Goal: Information Seeking & Learning: Find specific fact

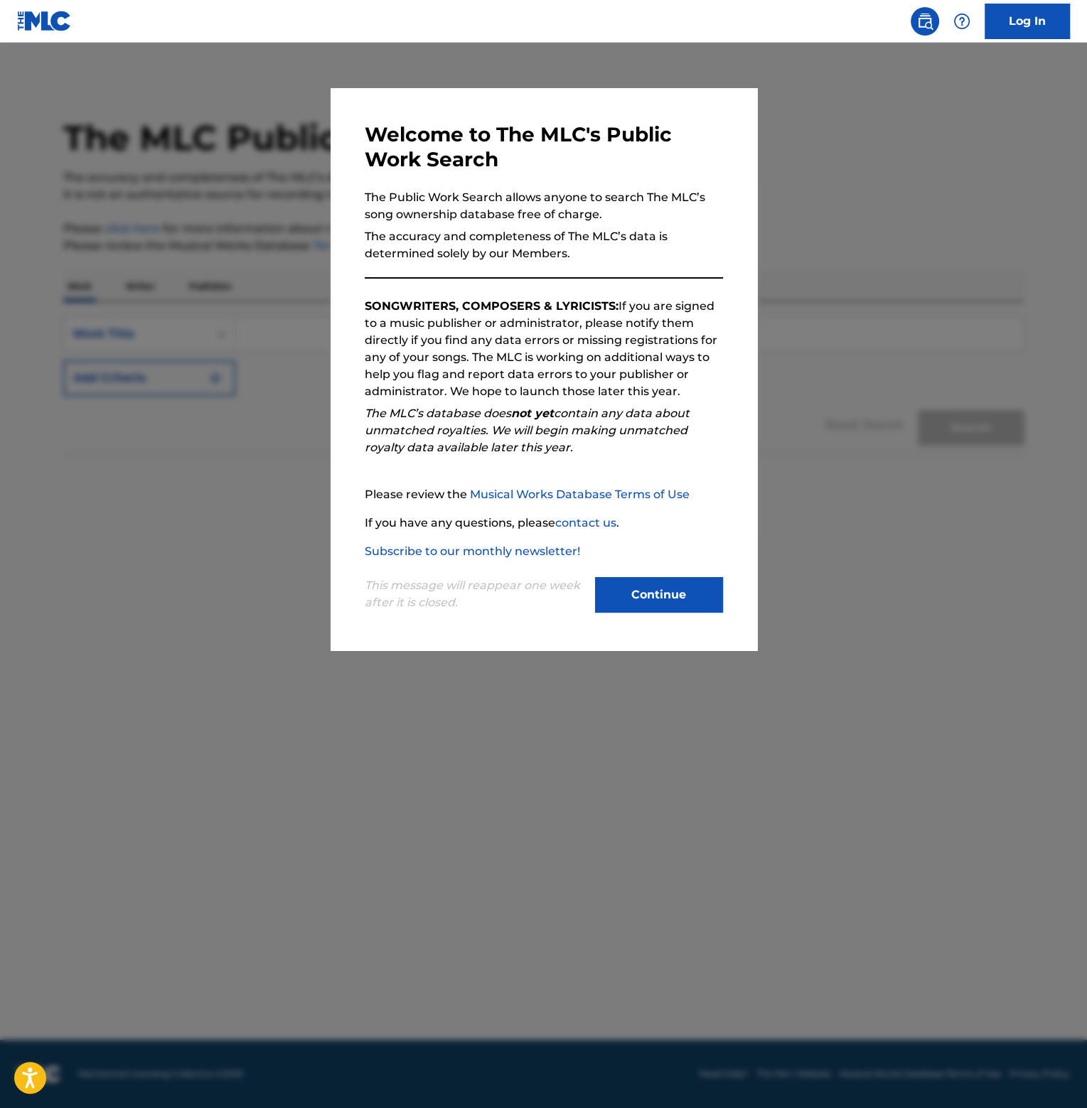
click at [642, 603] on button "Continue" at bounding box center [659, 595] width 128 height 36
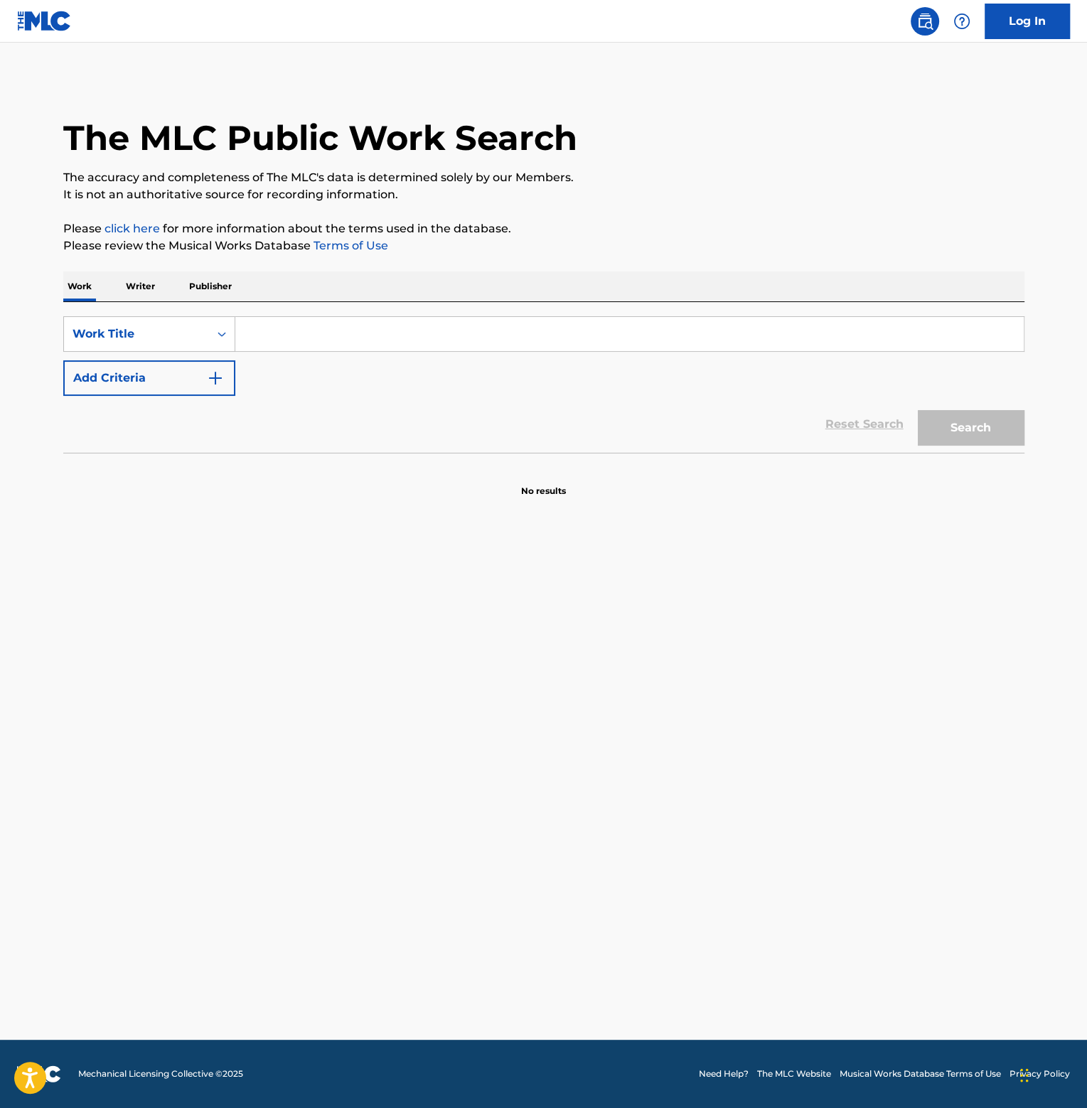
click at [303, 343] on input "Search Form" at bounding box center [629, 334] width 788 height 34
paste input "Money and Violence"
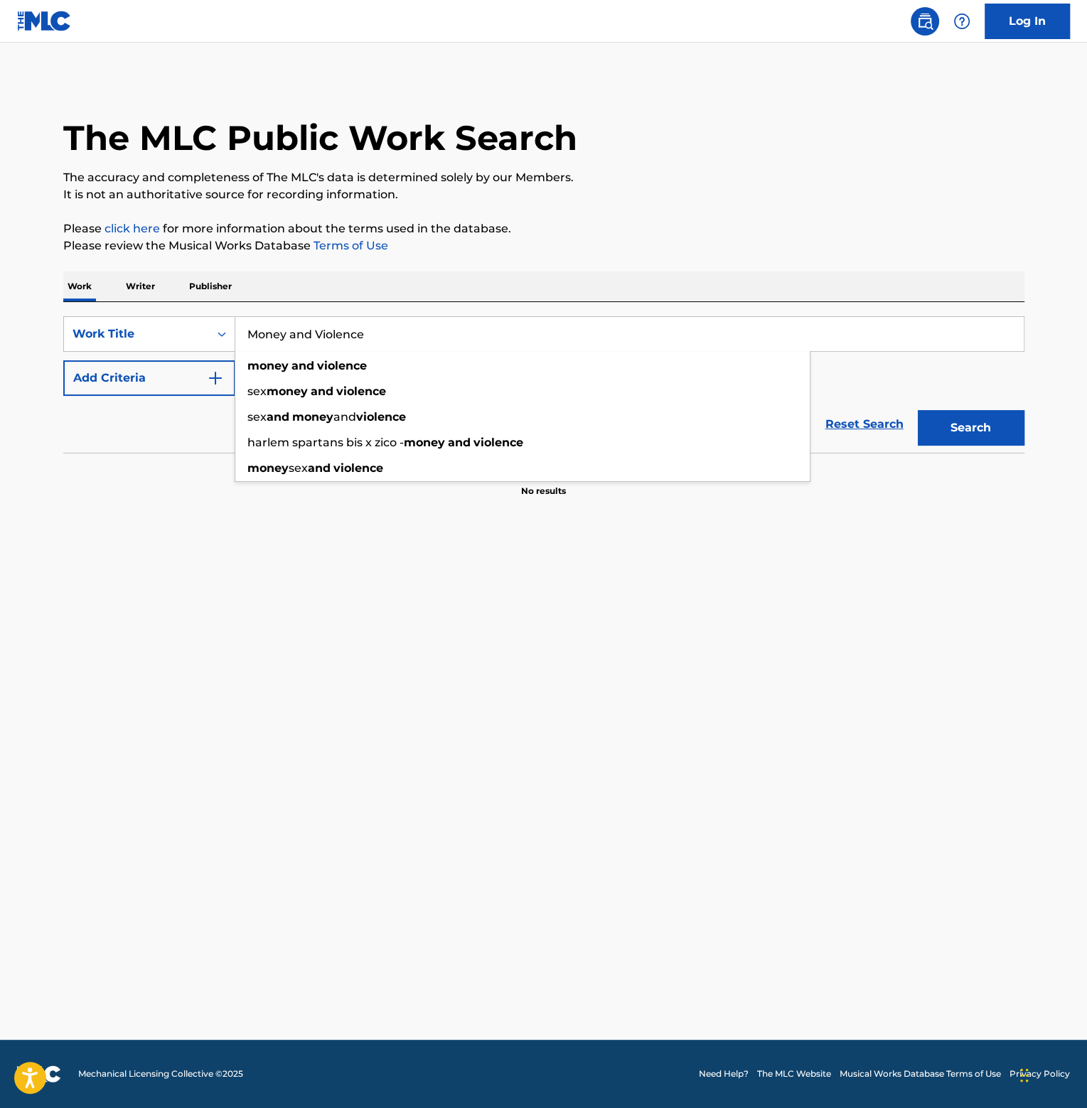
type input "Money and Violence"
click at [158, 375] on button "Add Criteria" at bounding box center [149, 378] width 172 height 36
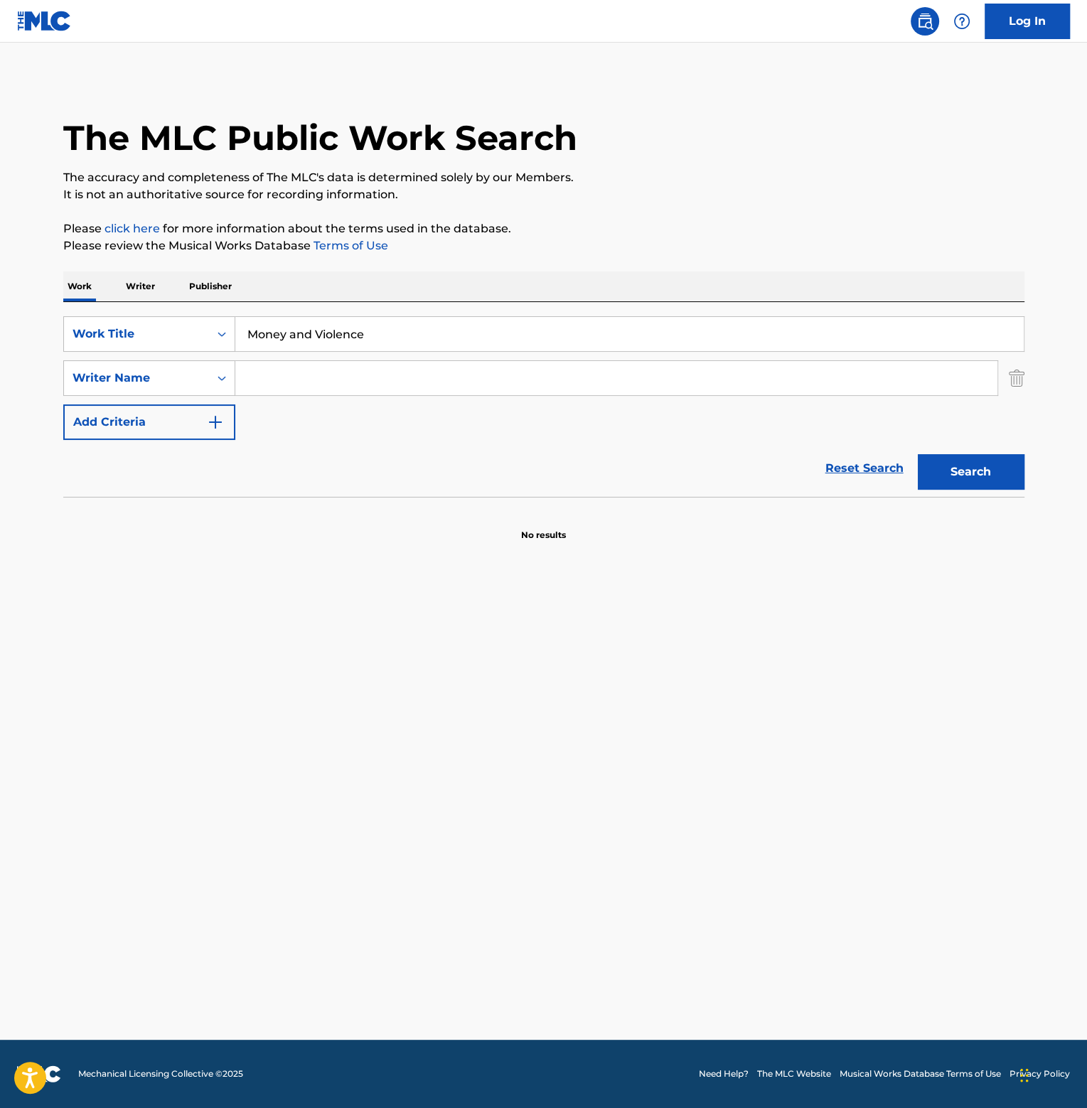
click at [285, 380] on input "Search Form" at bounding box center [616, 378] width 762 height 34
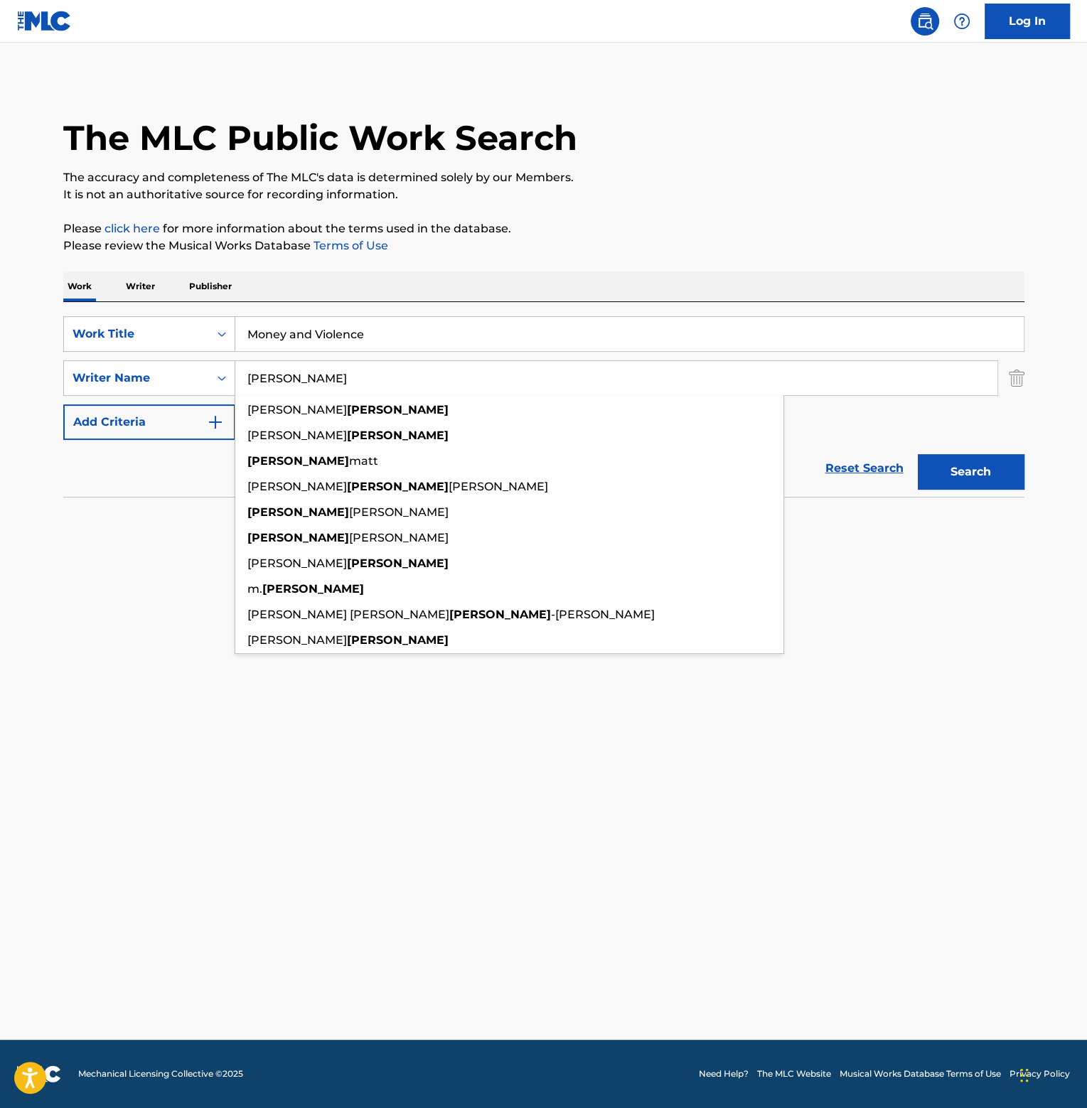
type input "[PERSON_NAME]"
click at [917, 454] on button "Search" at bounding box center [970, 472] width 107 height 36
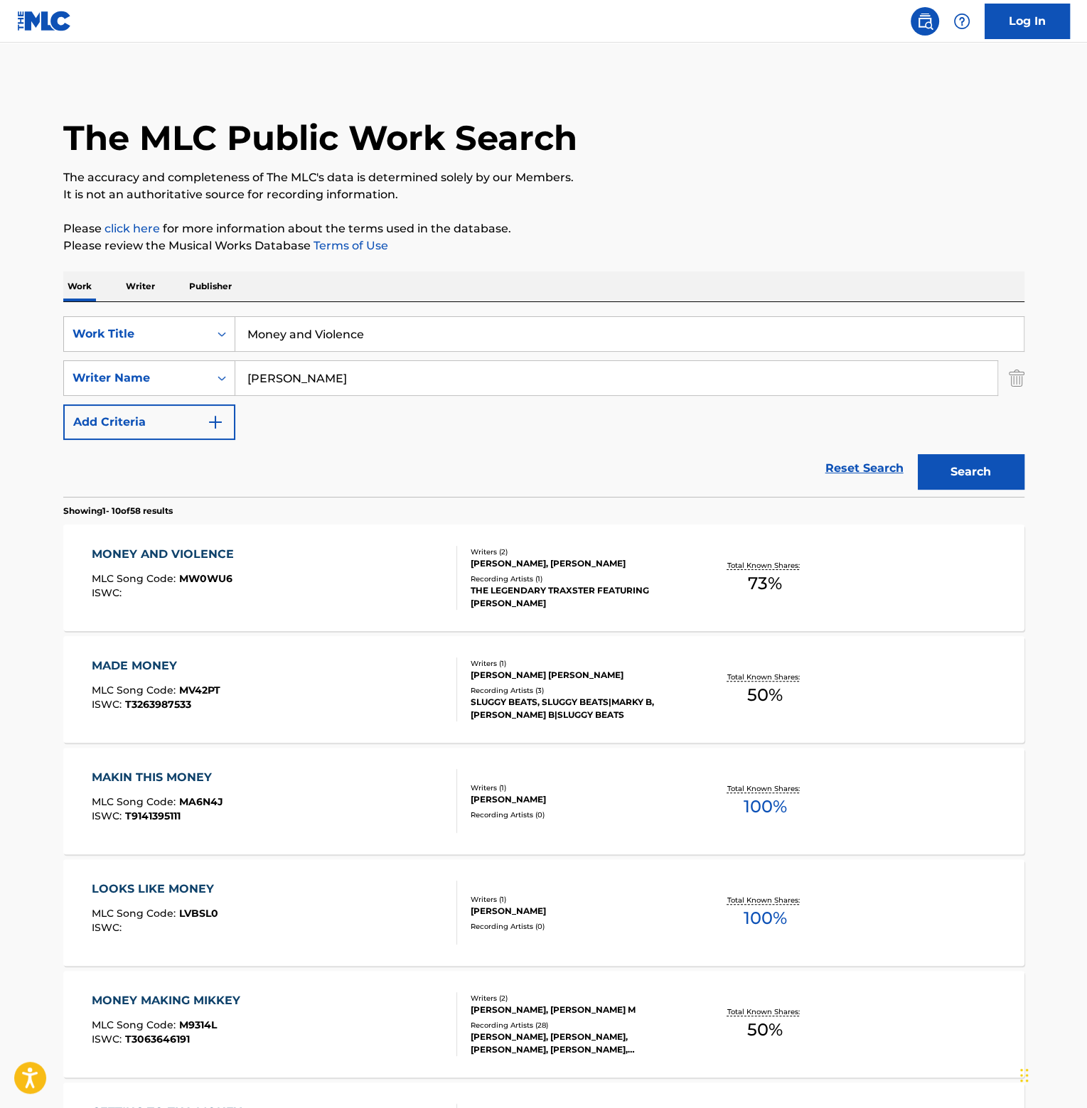
click at [190, 550] on div "MONEY AND VIOLENCE" at bounding box center [166, 554] width 149 height 17
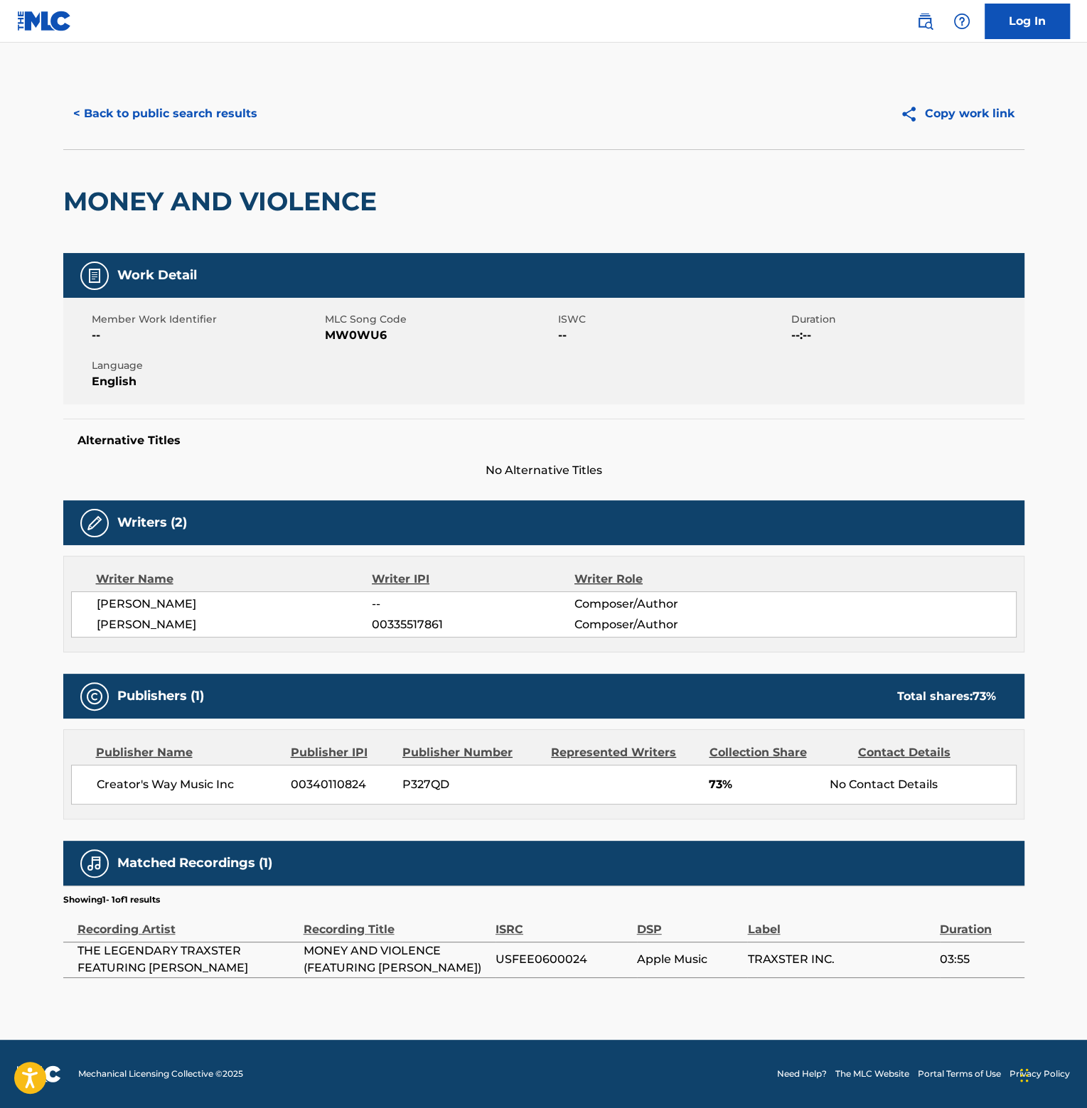
click at [201, 114] on button "< Back to public search results" at bounding box center [165, 114] width 204 height 36
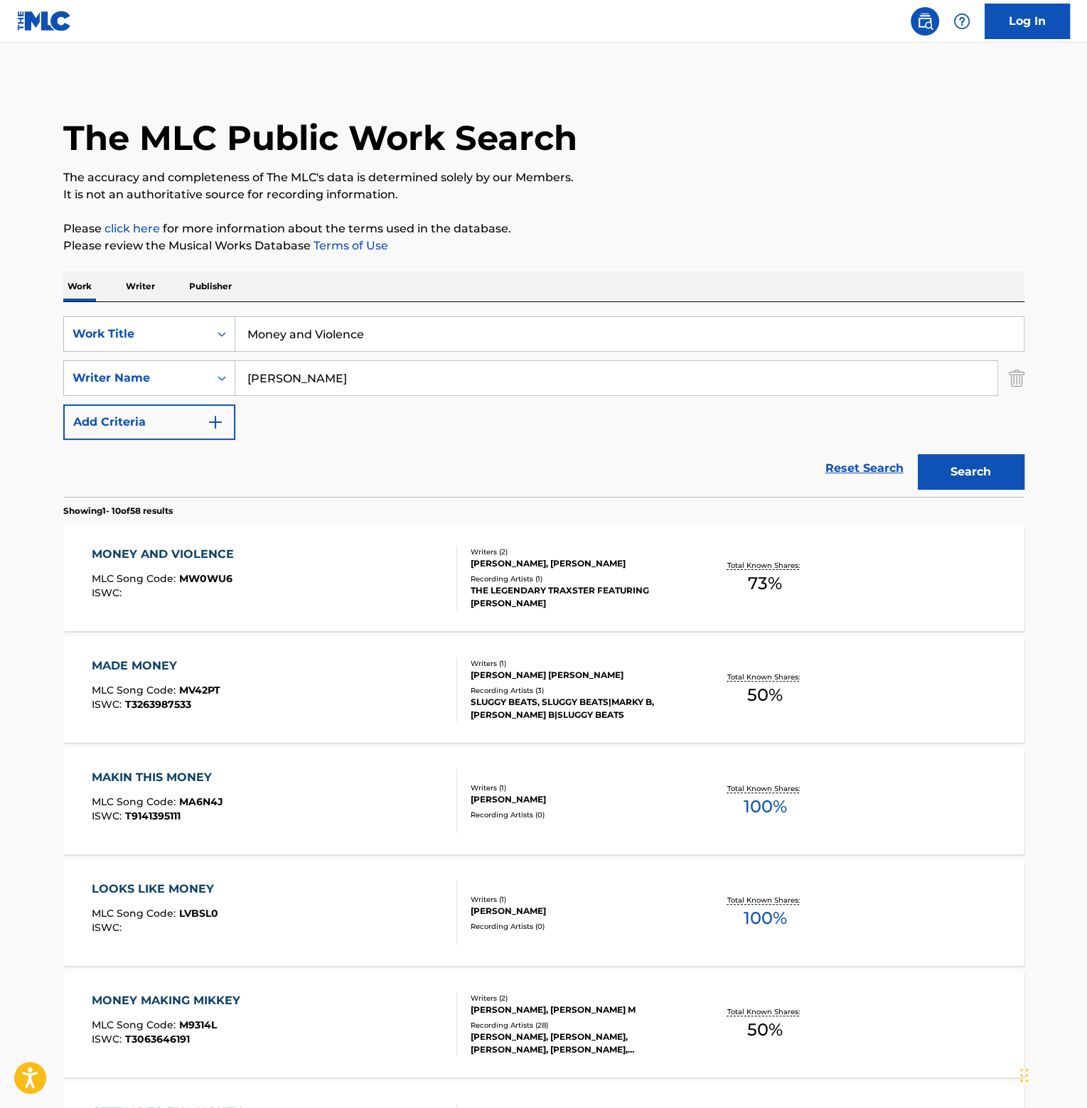
drag, startPoint x: 402, startPoint y: 340, endPoint x: 67, endPoint y: 300, distance: 337.9
click at [104, 308] on div "SearchWithCriteriaab39a9a7-f196-47b7-89d3-c0af9e2df8df Work Title Money and Vio…" at bounding box center [543, 399] width 961 height 195
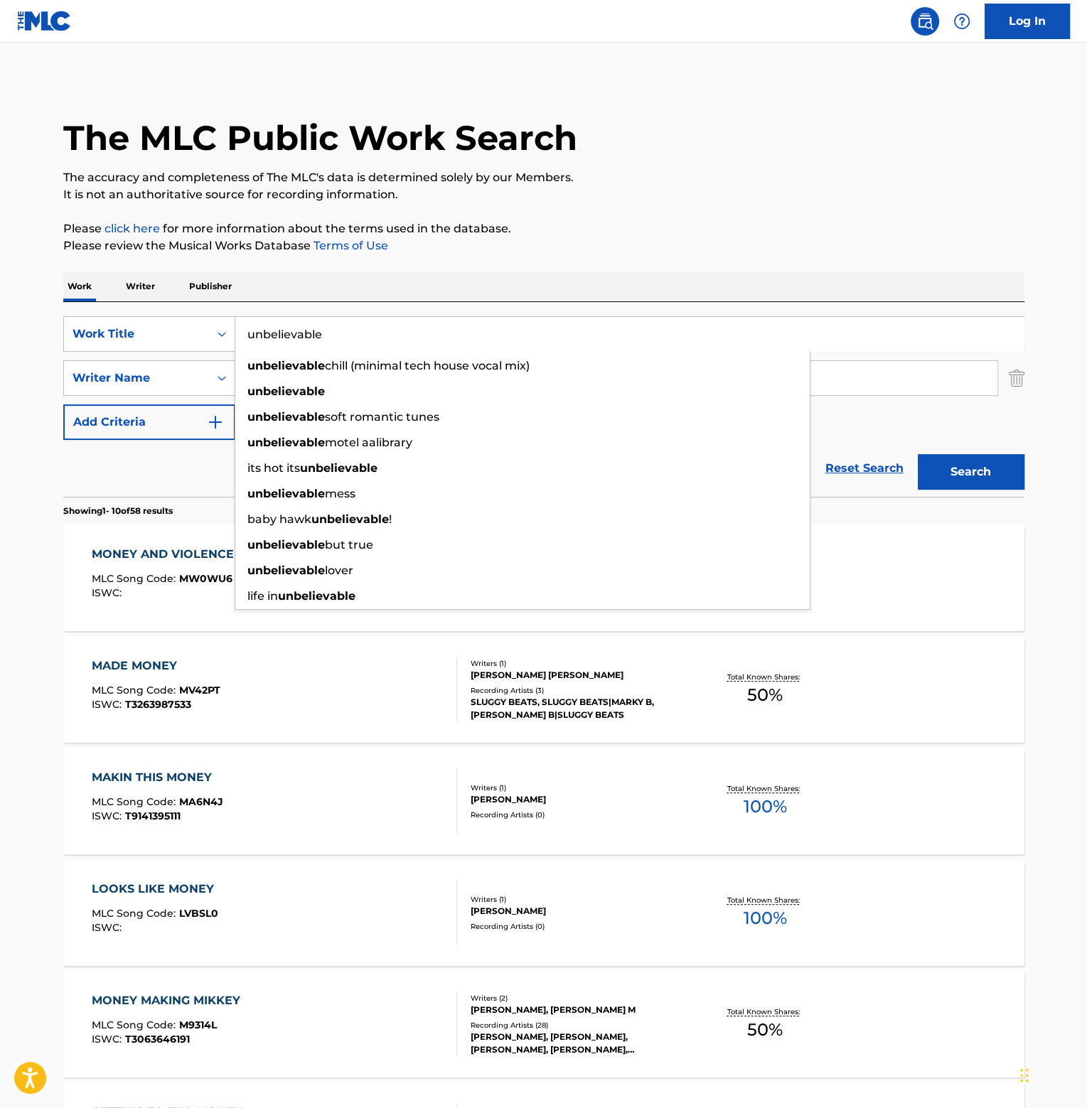
type input "unbelievable"
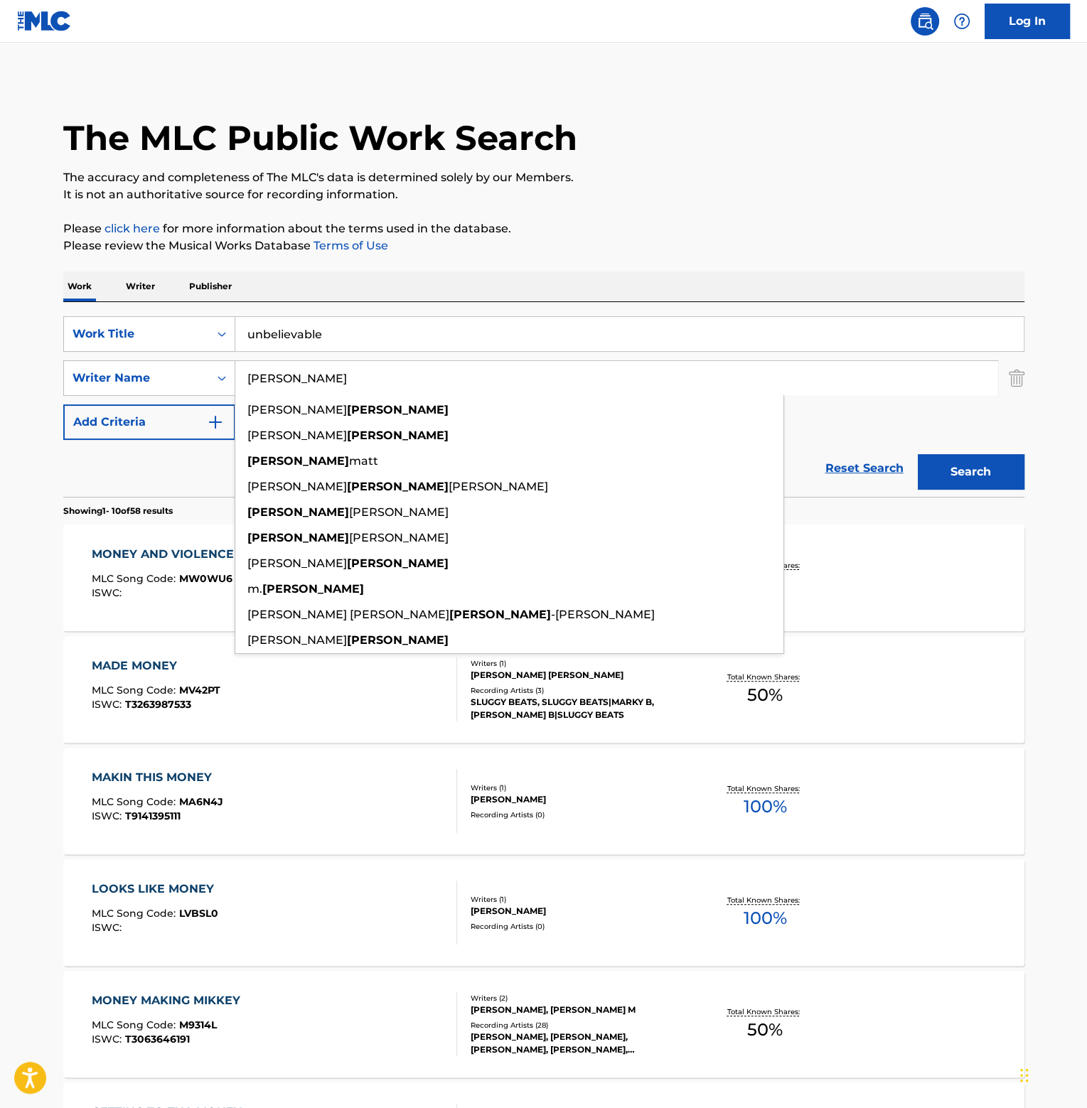
click at [917, 454] on button "Search" at bounding box center [970, 472] width 107 height 36
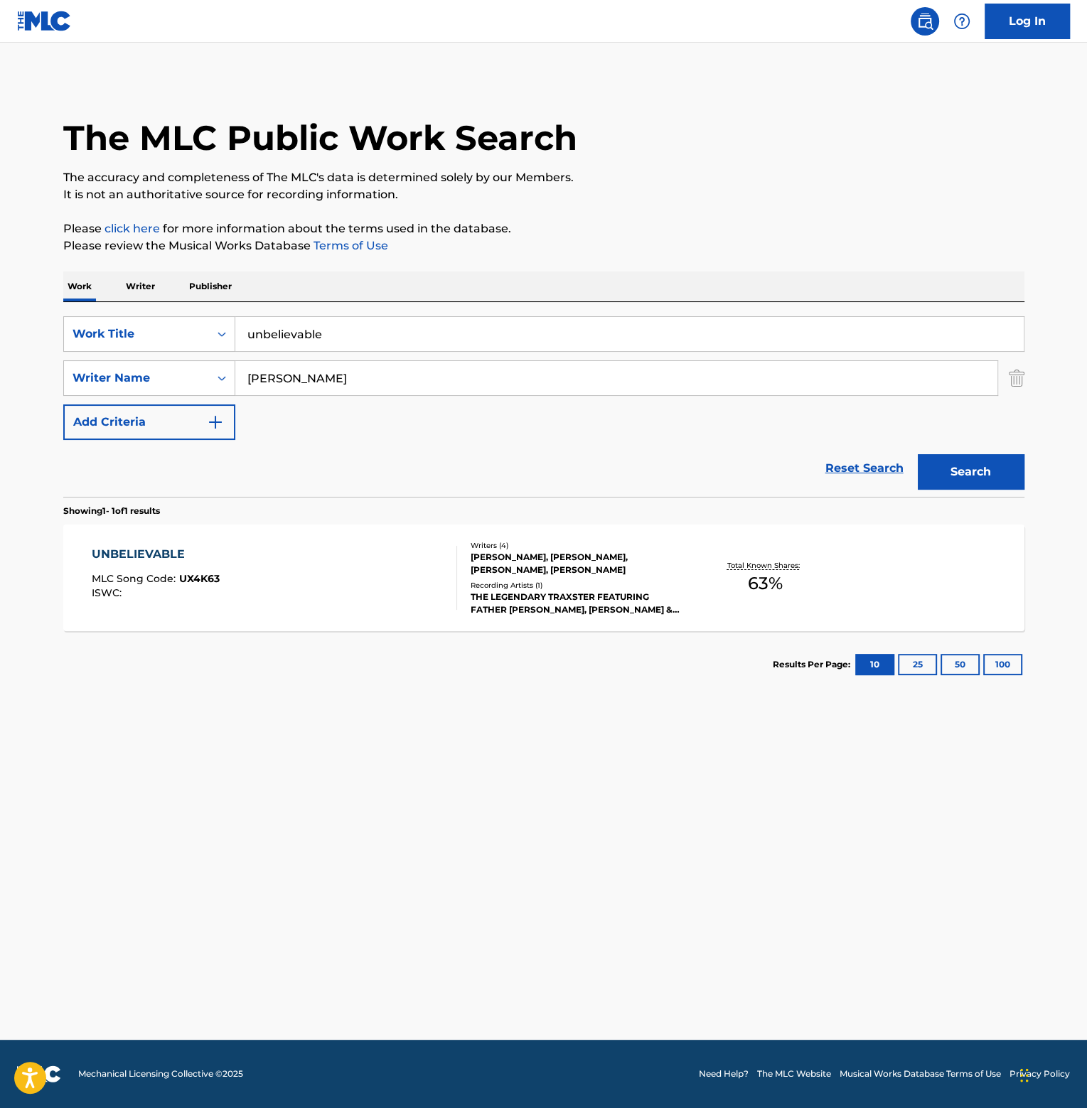
click at [150, 551] on div "UNBELIEVABLE" at bounding box center [156, 554] width 128 height 17
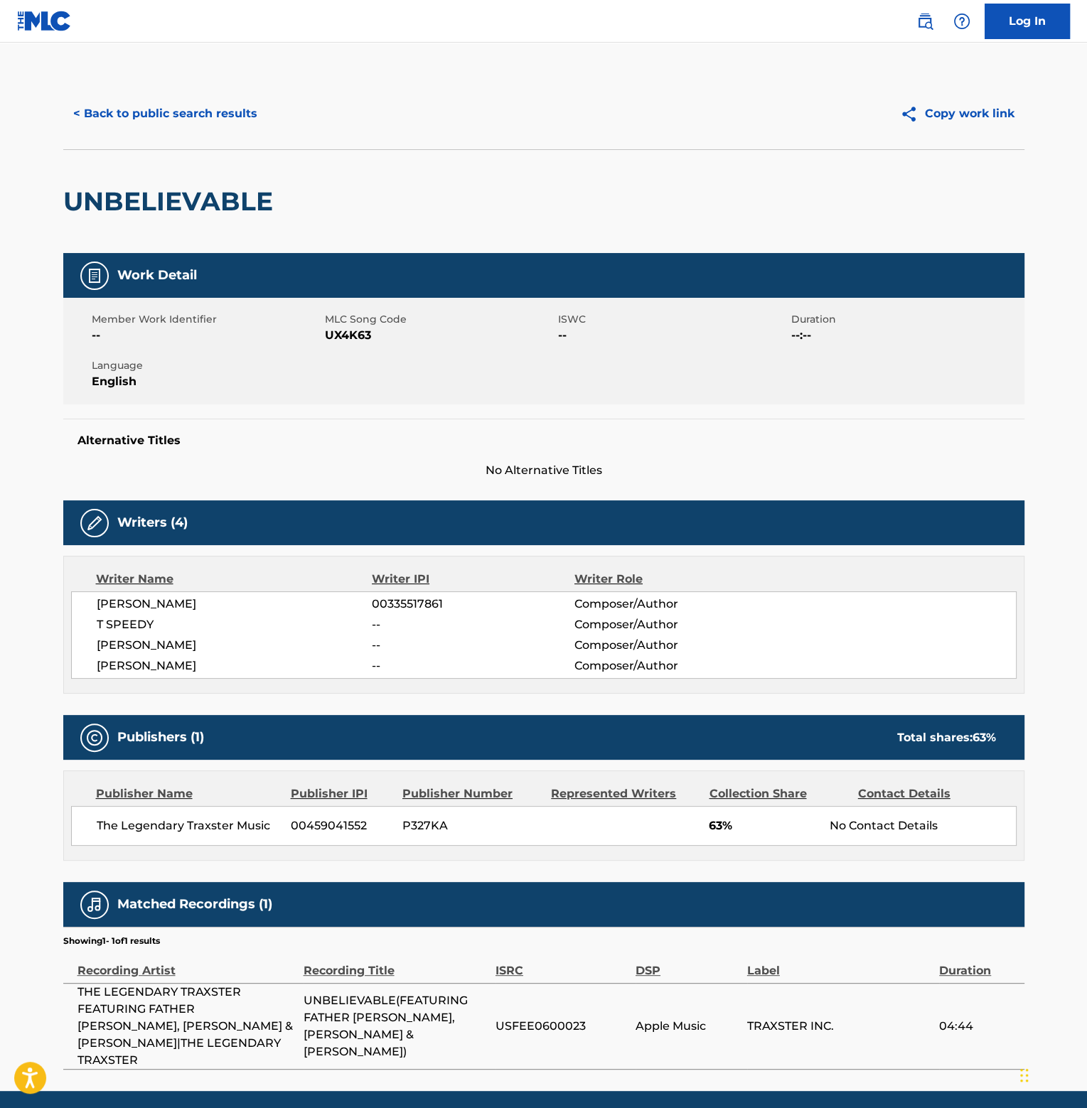
click at [200, 107] on button "< Back to public search results" at bounding box center [165, 114] width 204 height 36
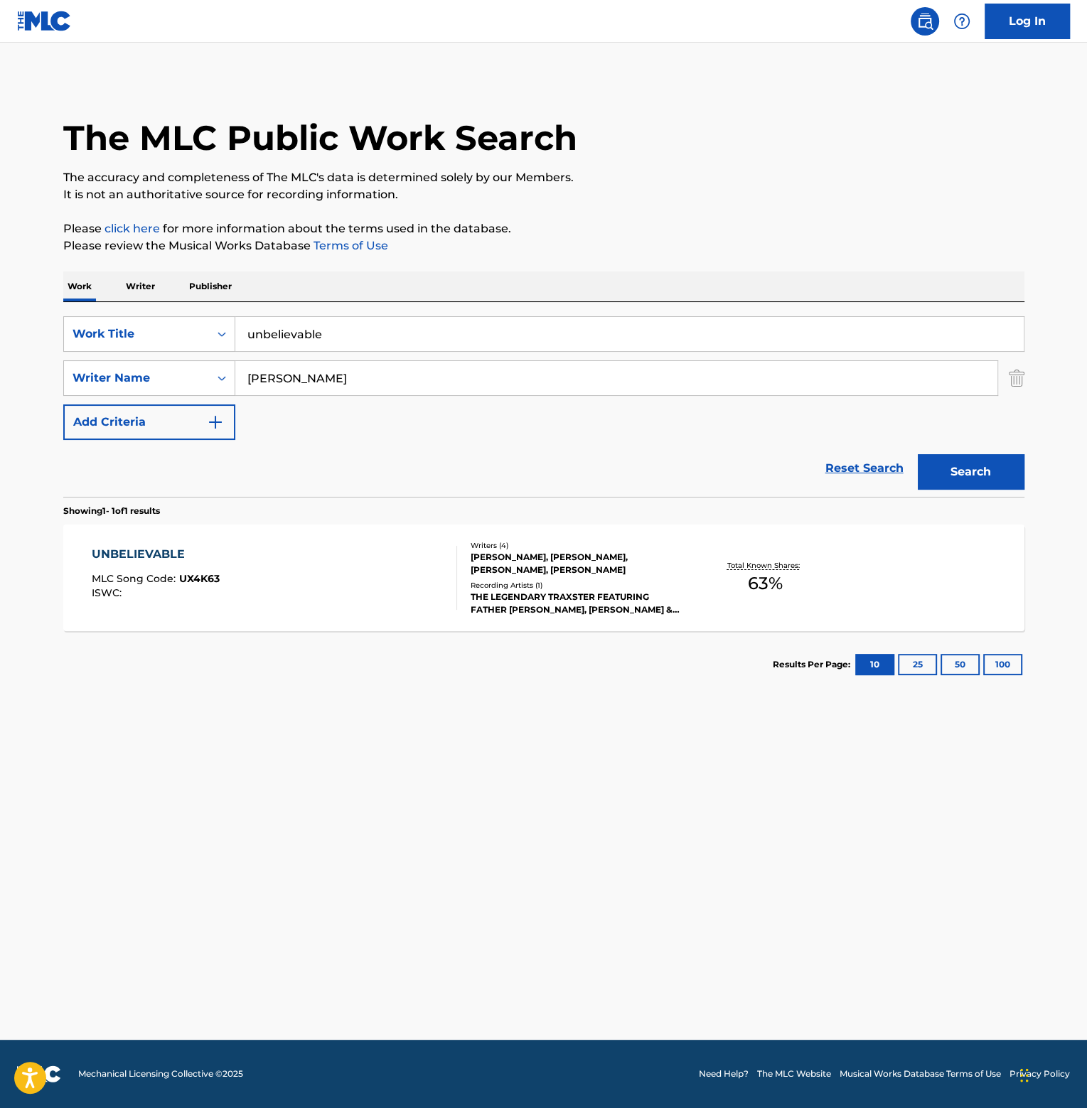
click at [151, 308] on div "SearchWithCriteriaab39a9a7-f196-47b7-89d3-c0af9e2df8df Work Title unbelievable …" at bounding box center [543, 399] width 961 height 195
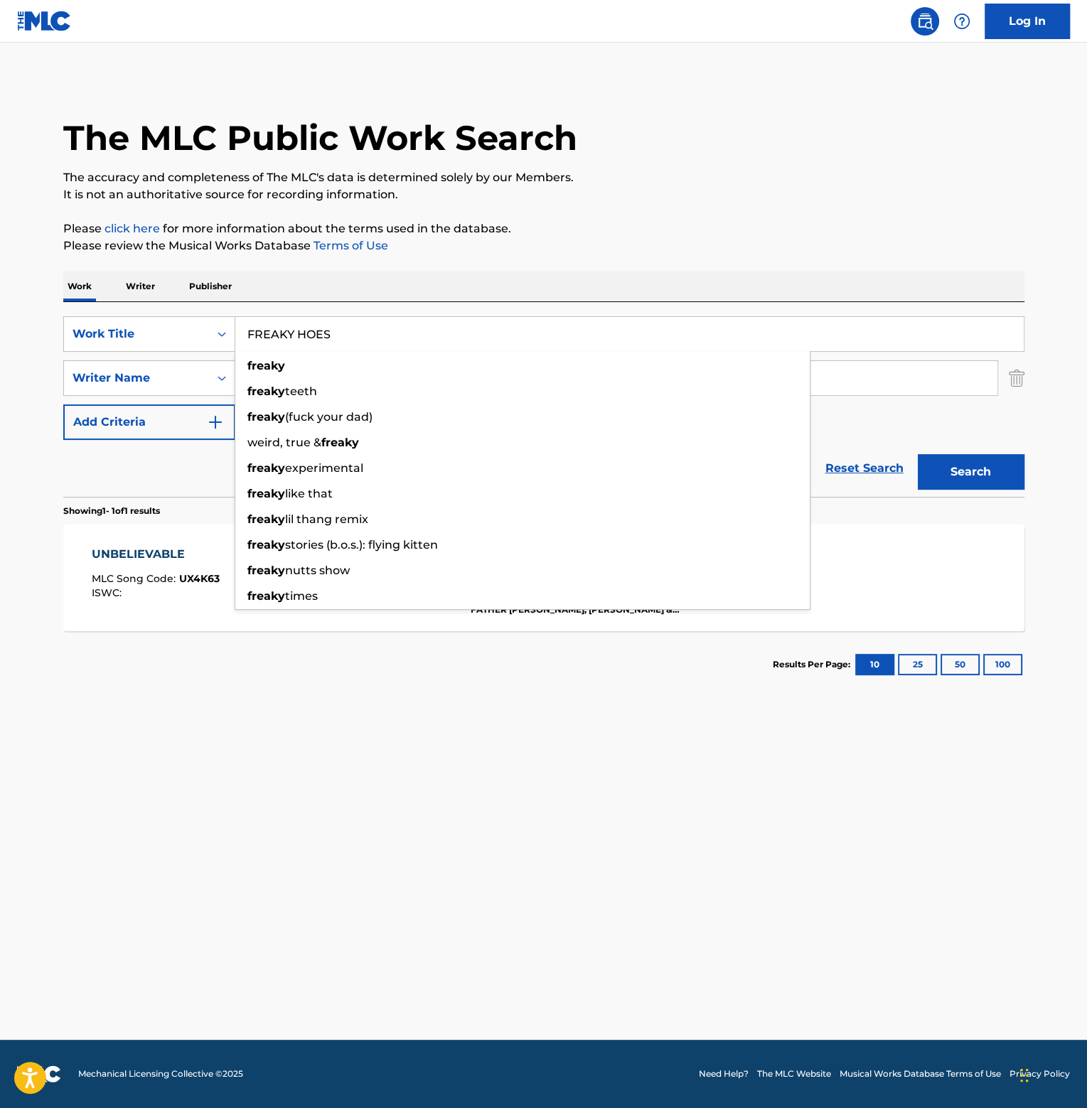
type input "FREAKY HOES"
click at [917, 454] on button "Search" at bounding box center [970, 472] width 107 height 36
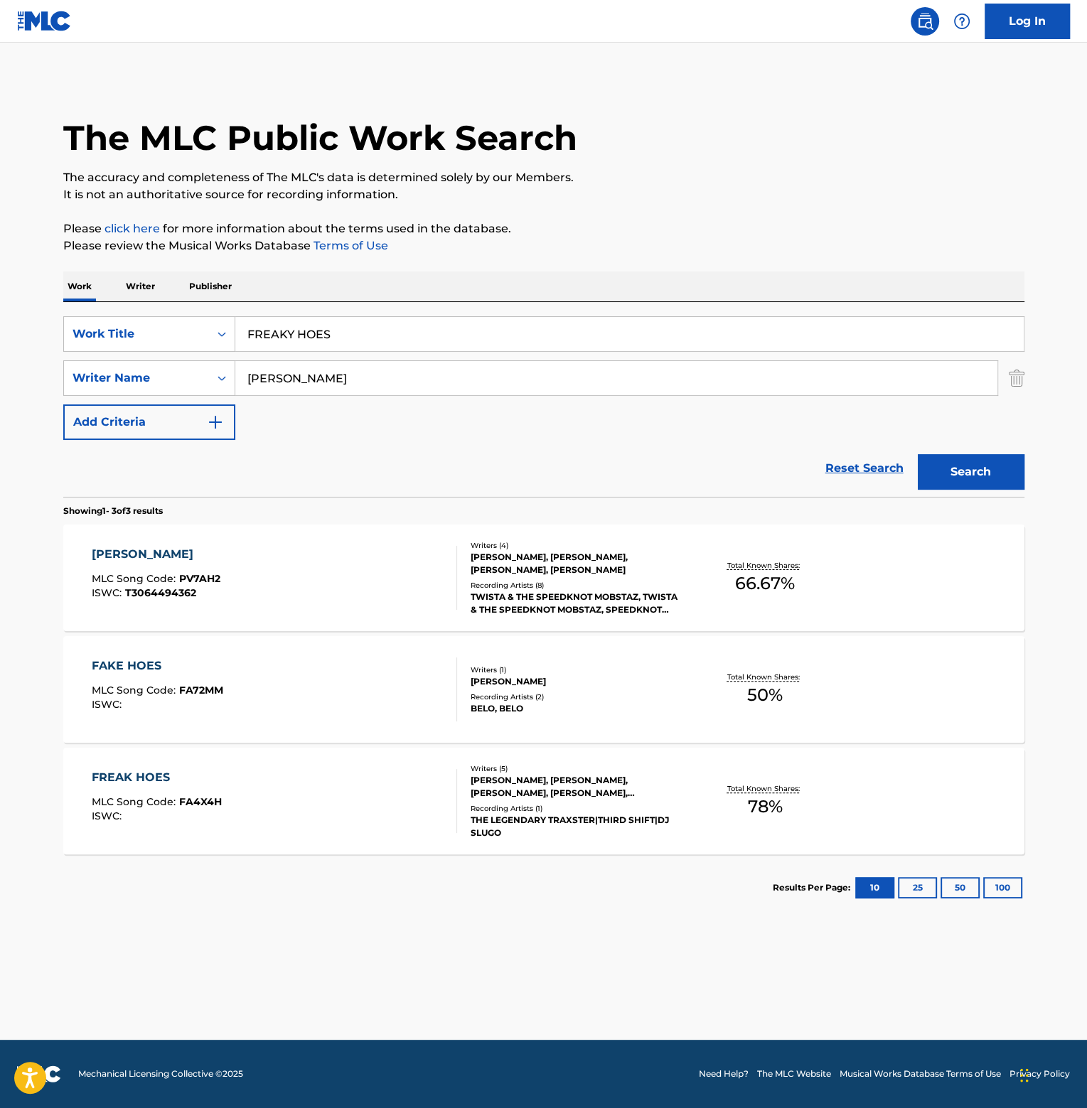
click at [182, 775] on div "FREAK HOES" at bounding box center [157, 777] width 130 height 17
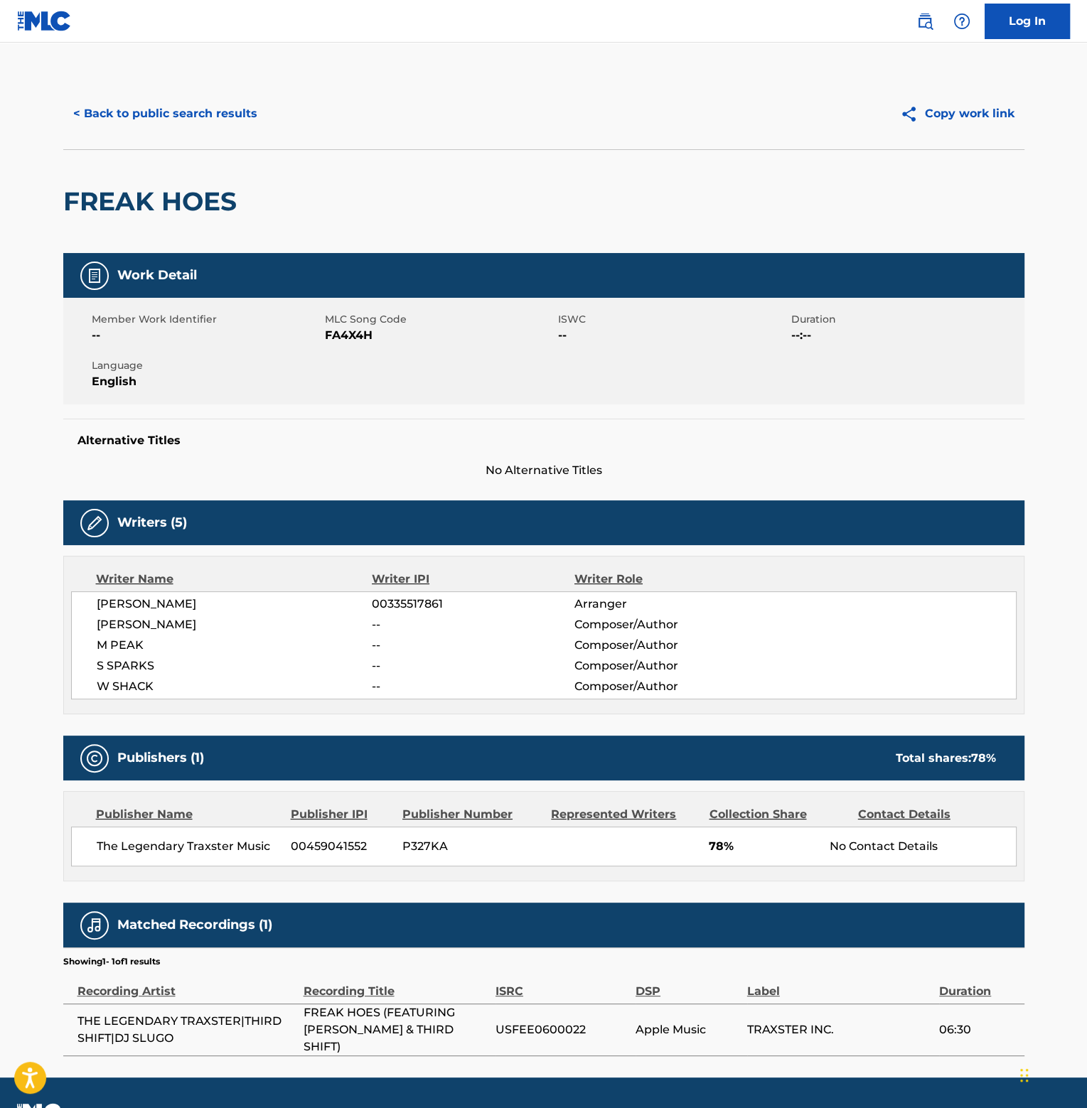
scroll to position [19, 0]
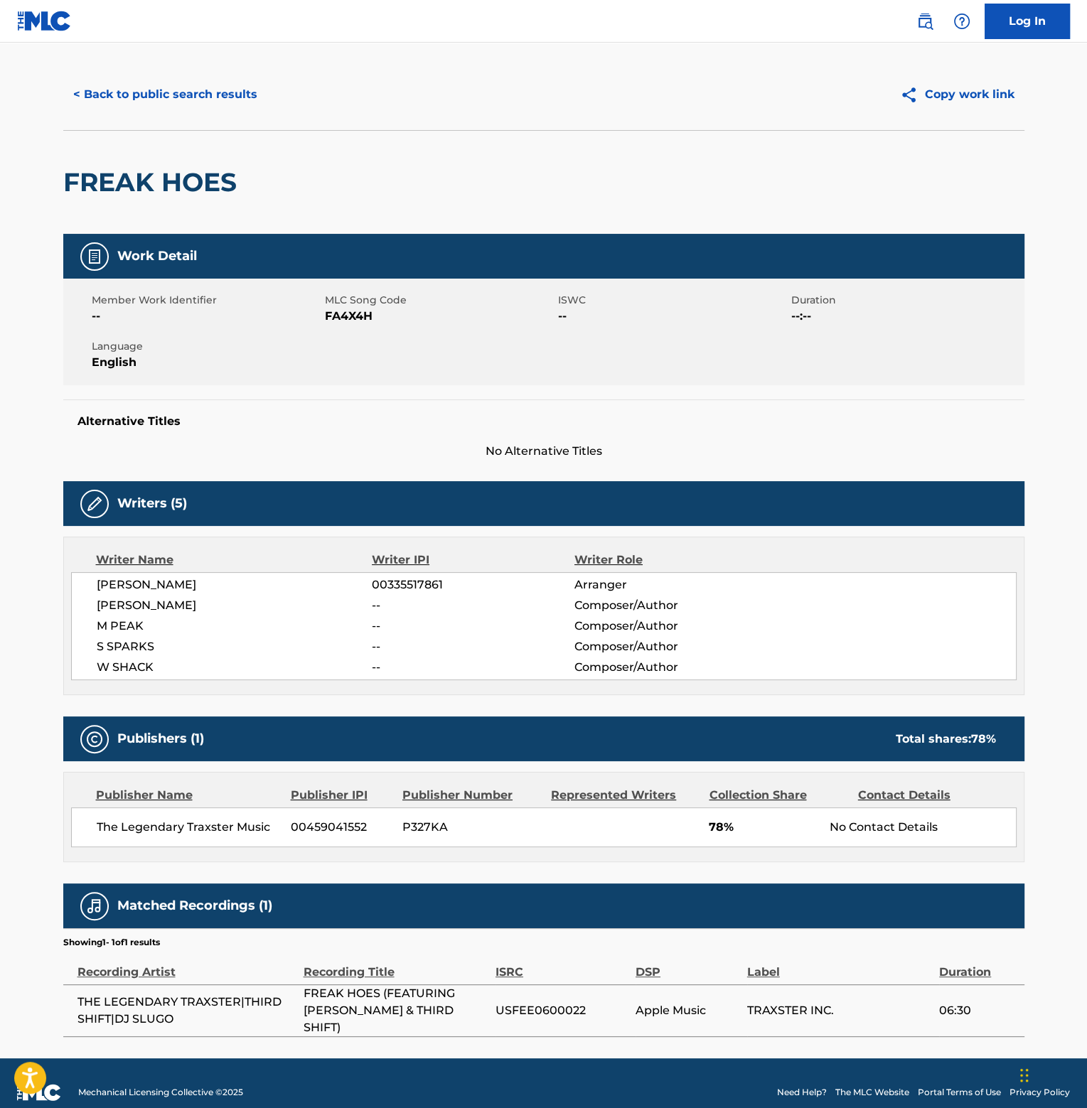
click at [178, 95] on button "< Back to public search results" at bounding box center [165, 95] width 204 height 36
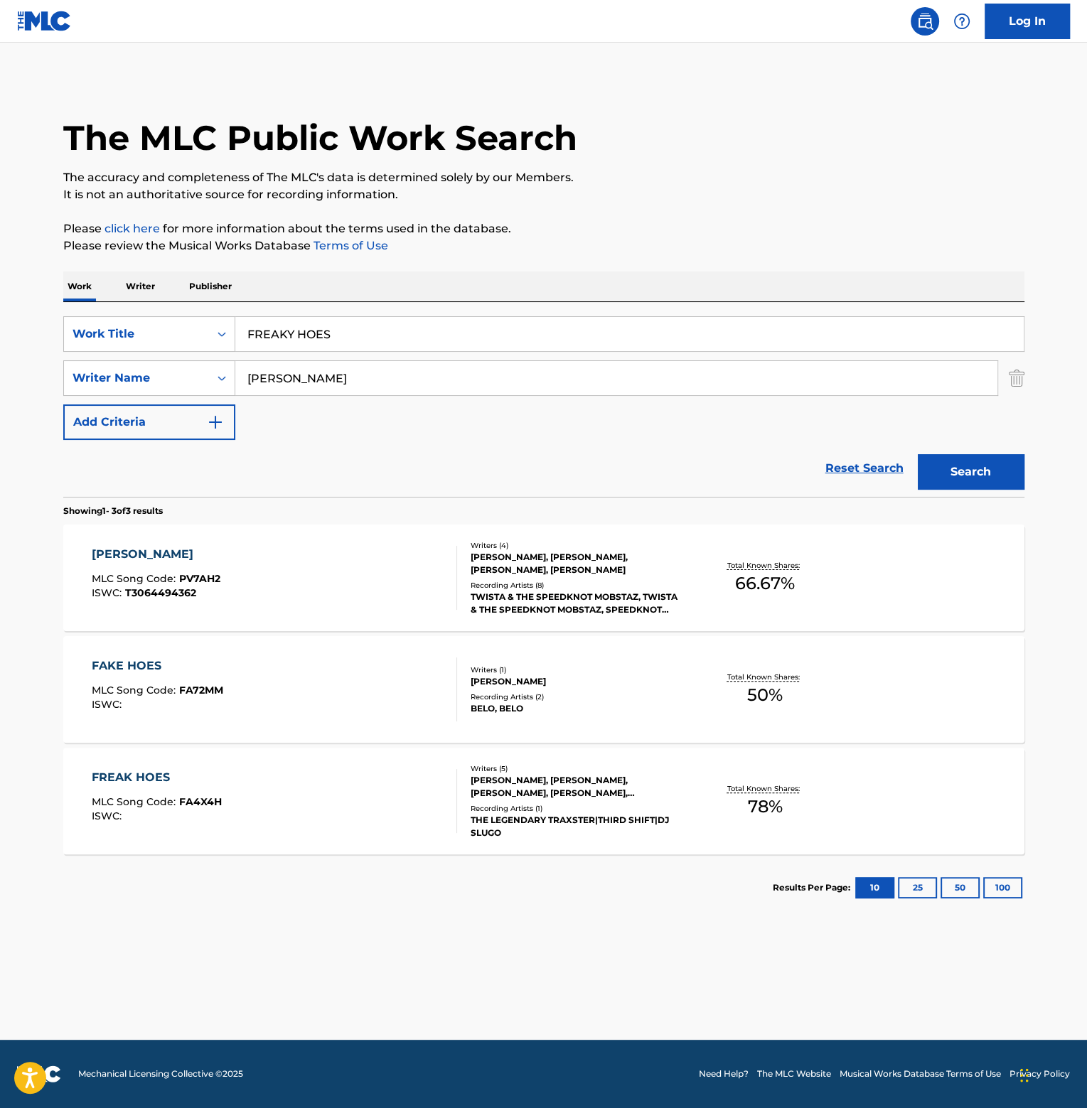
drag, startPoint x: 370, startPoint y: 330, endPoint x: 185, endPoint y: 312, distance: 185.7
click at [195, 313] on div "SearchWithCriteriaab39a9a7-f196-47b7-89d3-c0af9e2df8df Work Title FREAKY HOES S…" at bounding box center [543, 399] width 961 height 195
type input "MONEY AND VIOLENCE"
click at [917, 454] on button "Search" at bounding box center [970, 472] width 107 height 36
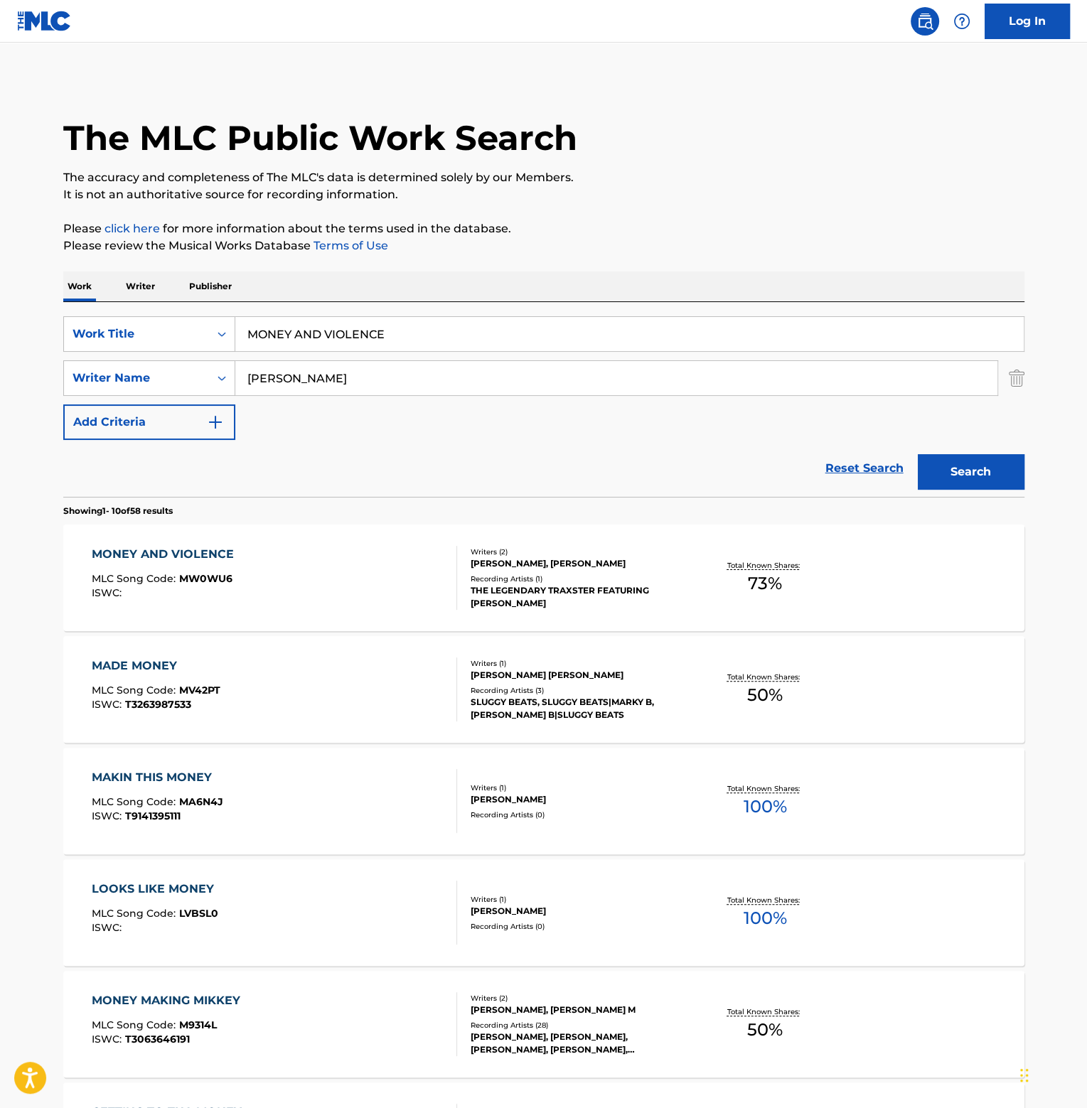
click at [192, 556] on div "MONEY AND VIOLENCE" at bounding box center [166, 554] width 149 height 17
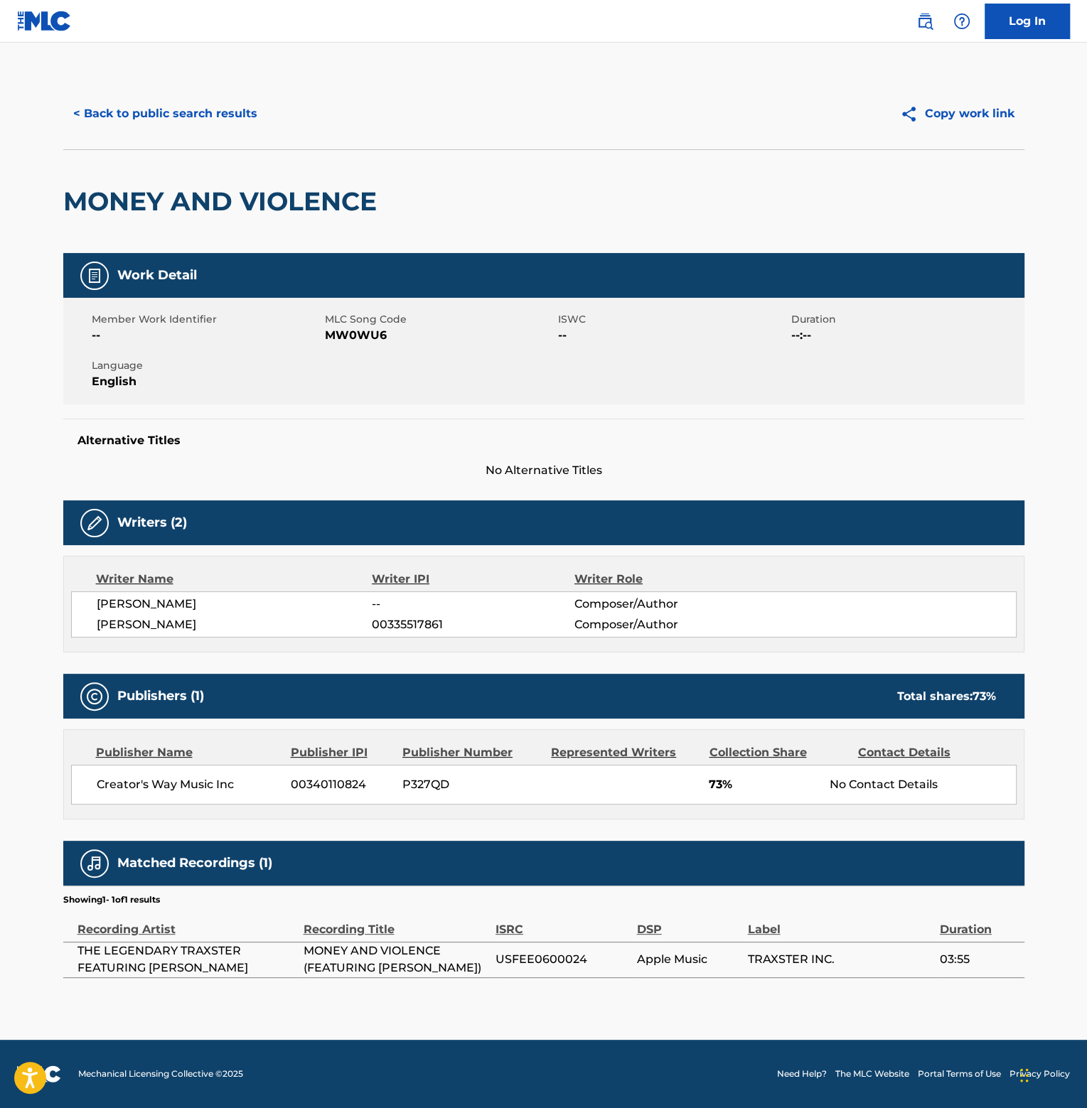
click at [142, 101] on button "< Back to public search results" at bounding box center [165, 114] width 204 height 36
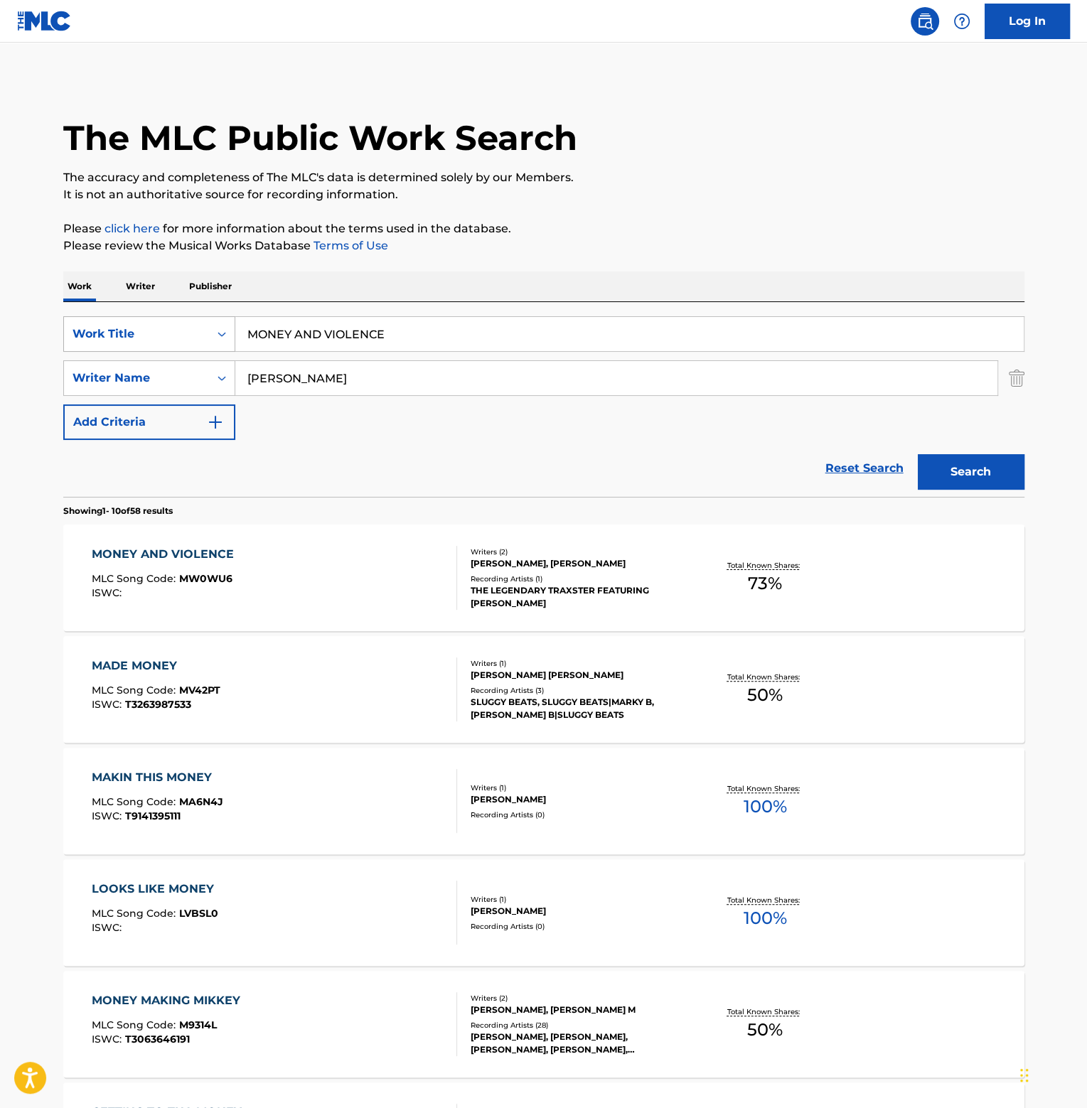
drag, startPoint x: 411, startPoint y: 335, endPoint x: 130, endPoint y: 333, distance: 280.7
click at [132, 334] on div "SearchWithCriteriaab39a9a7-f196-47b7-89d3-c0af9e2df8df Work Title MONEY AND VIO…" at bounding box center [543, 334] width 961 height 36
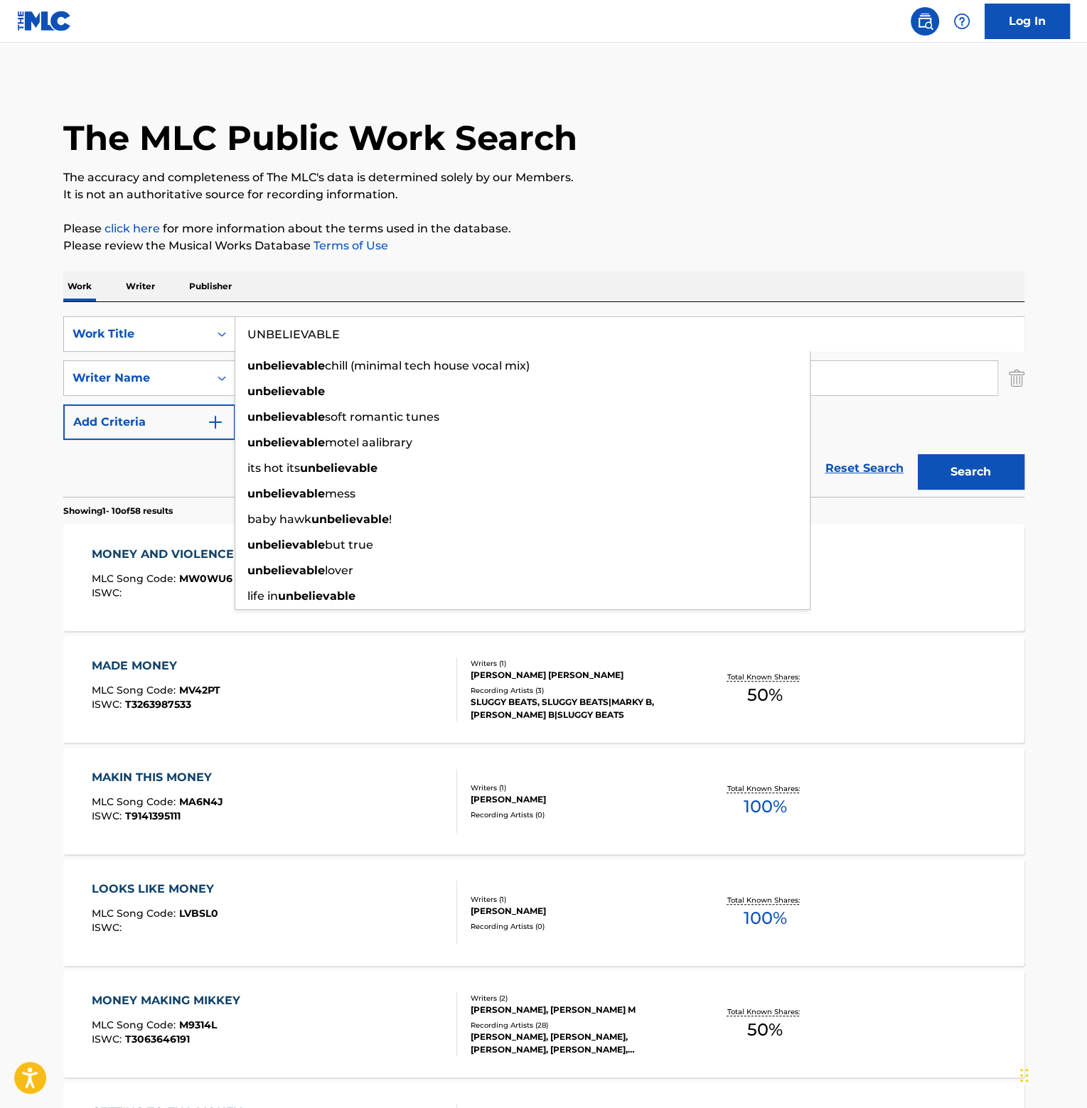
type input "UNBELIEVABLE"
click at [917, 454] on button "Search" at bounding box center [970, 472] width 107 height 36
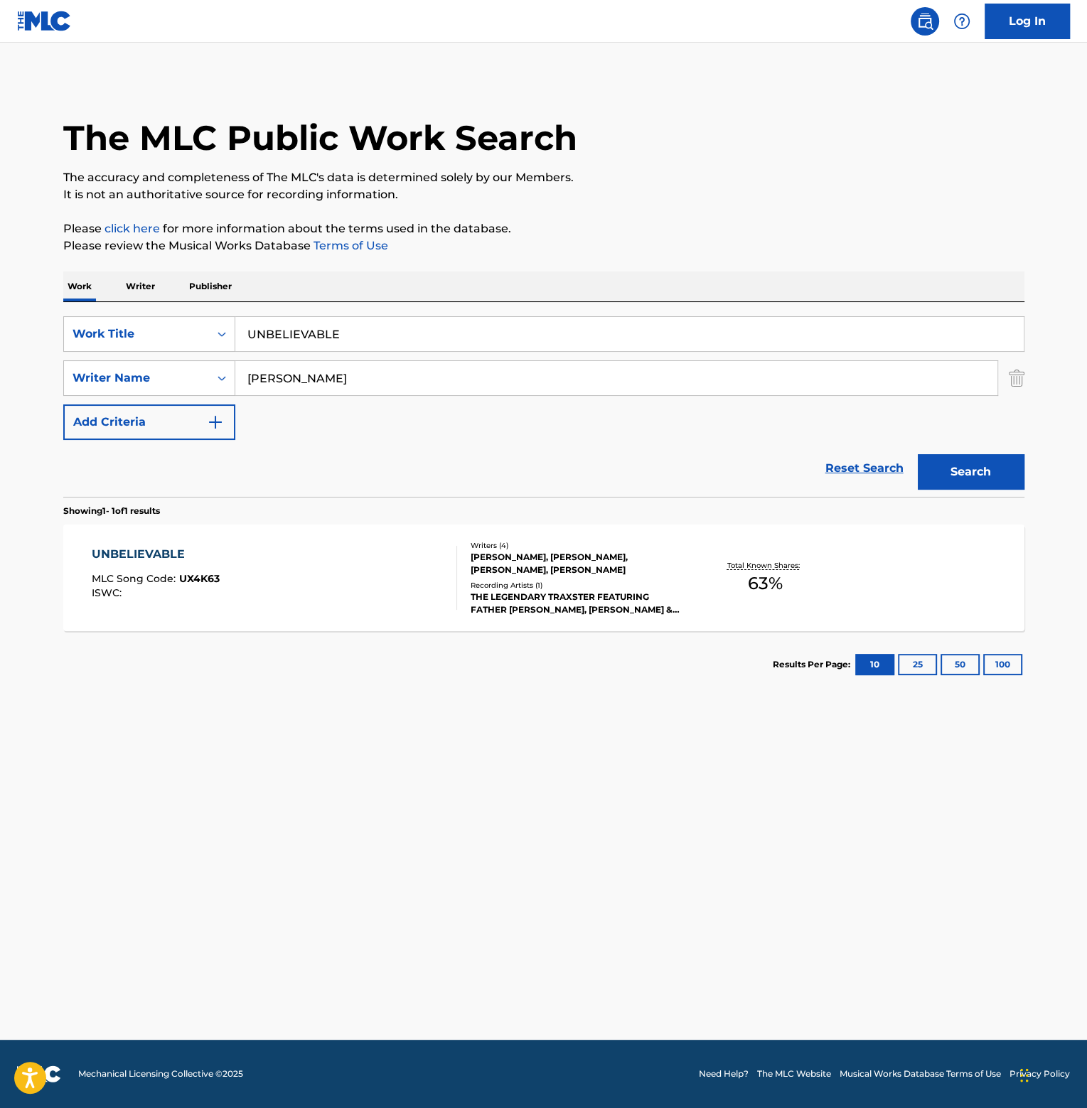
click at [127, 553] on div "UNBELIEVABLE" at bounding box center [156, 554] width 128 height 17
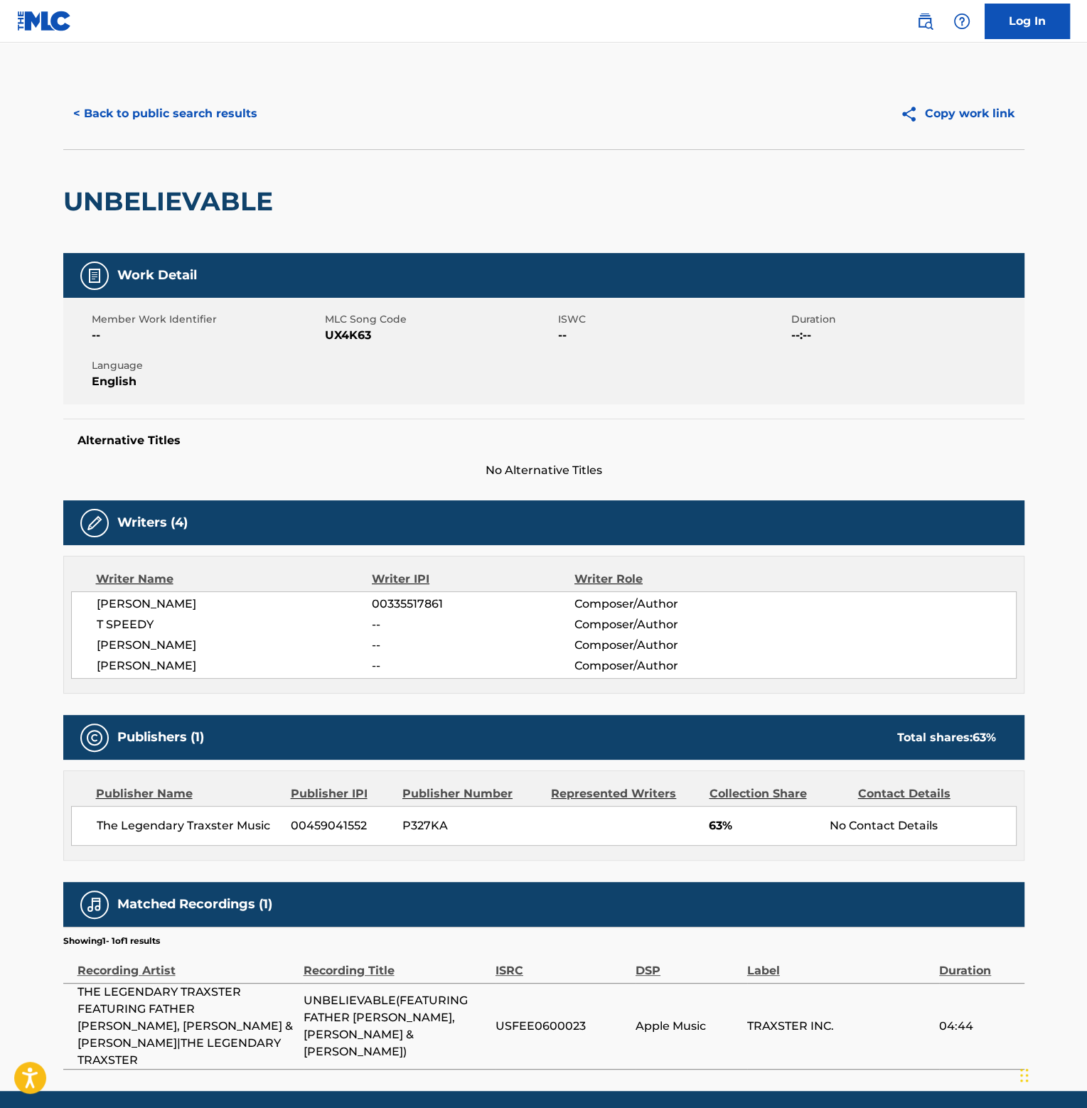
click at [215, 115] on button "< Back to public search results" at bounding box center [165, 114] width 204 height 36
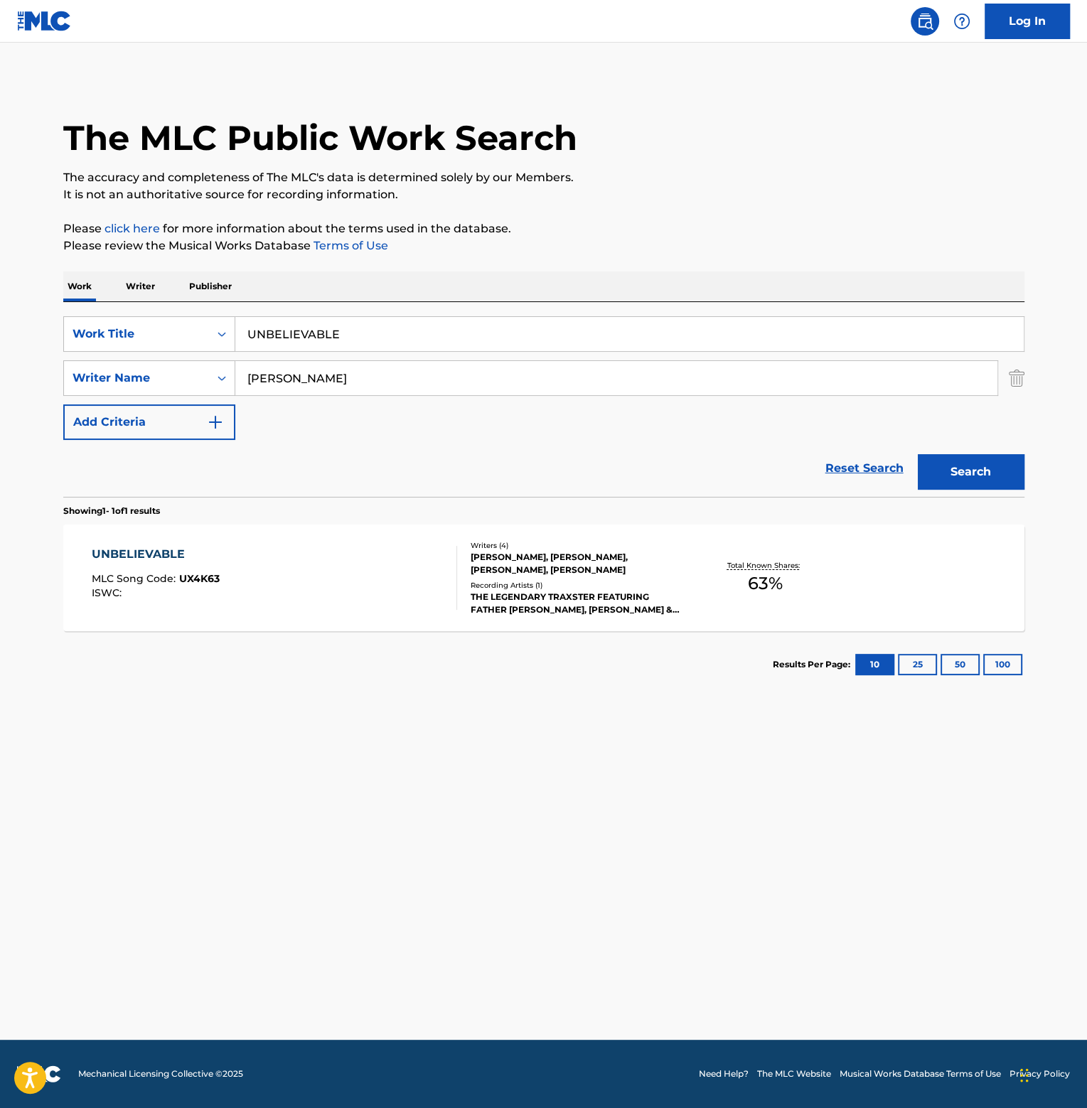
drag, startPoint x: 361, startPoint y: 328, endPoint x: 215, endPoint y: 314, distance: 147.1
click at [220, 318] on div "SearchWithCriteriaab39a9a7-f196-47b7-89d3-c0af9e2df8df Work Title UNBELIEVABLE" at bounding box center [543, 334] width 961 height 36
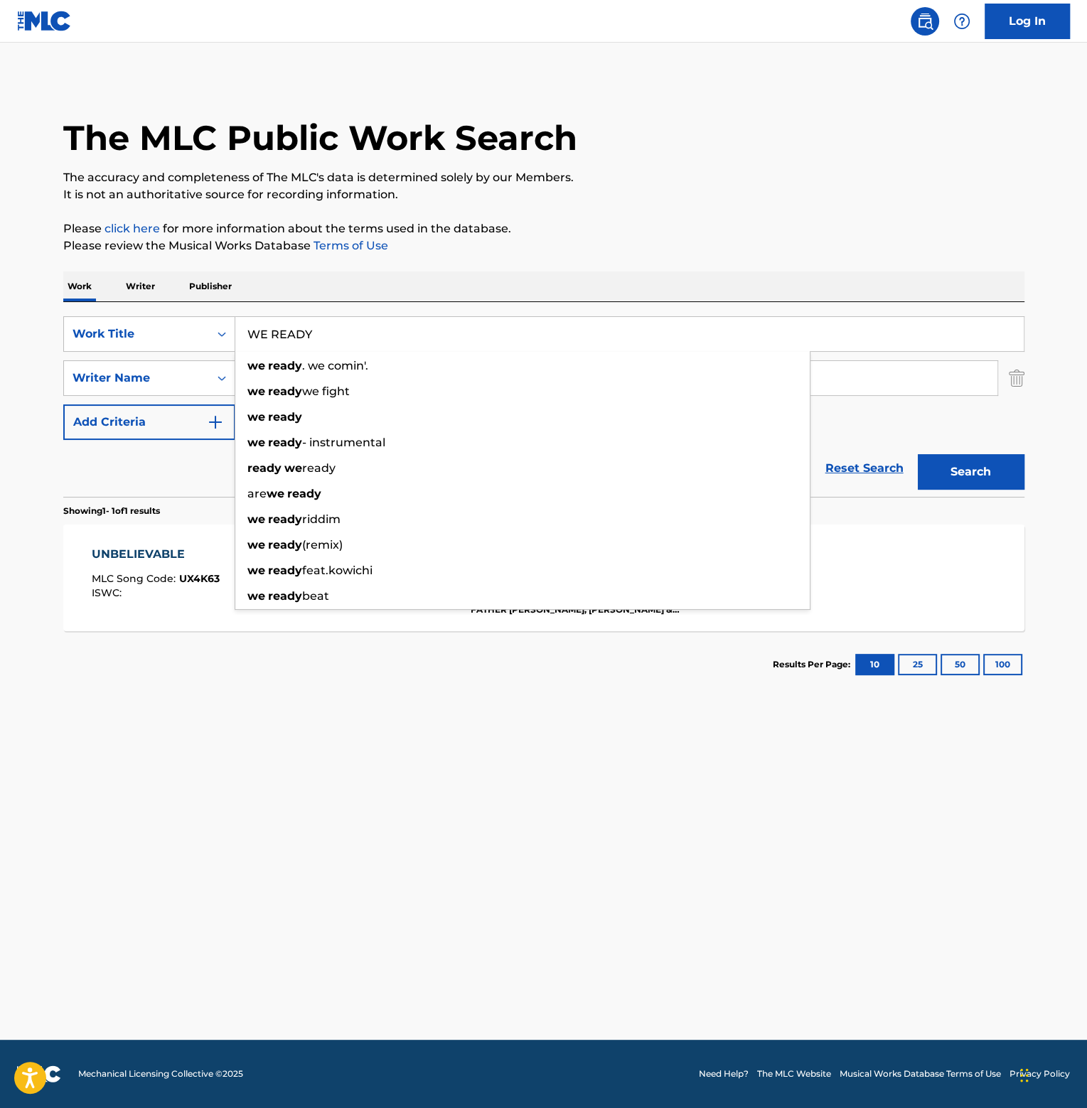
type input "WE READY"
click at [917, 454] on button "Search" at bounding box center [970, 472] width 107 height 36
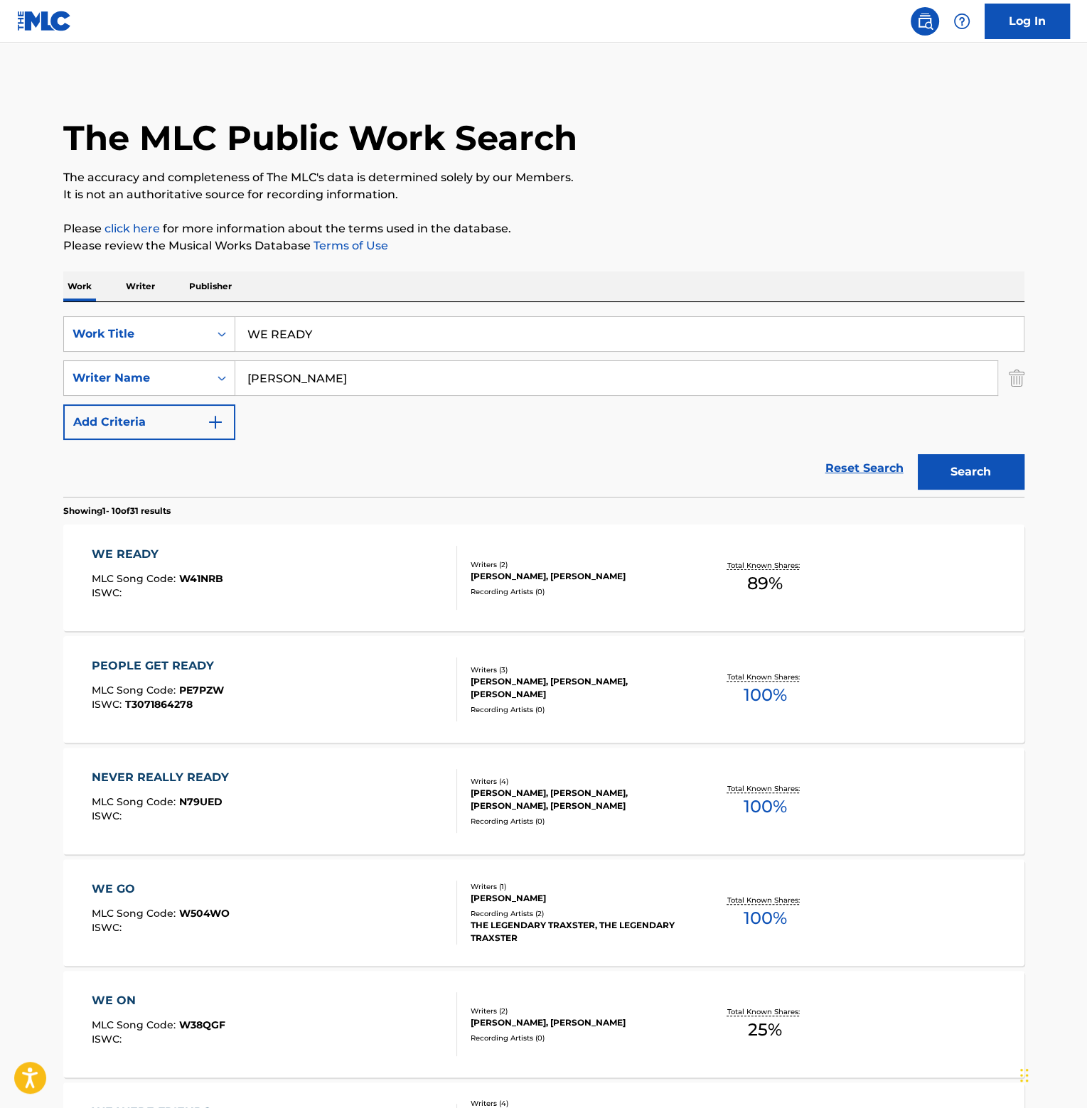
click at [151, 550] on div "WE READY" at bounding box center [157, 554] width 131 height 17
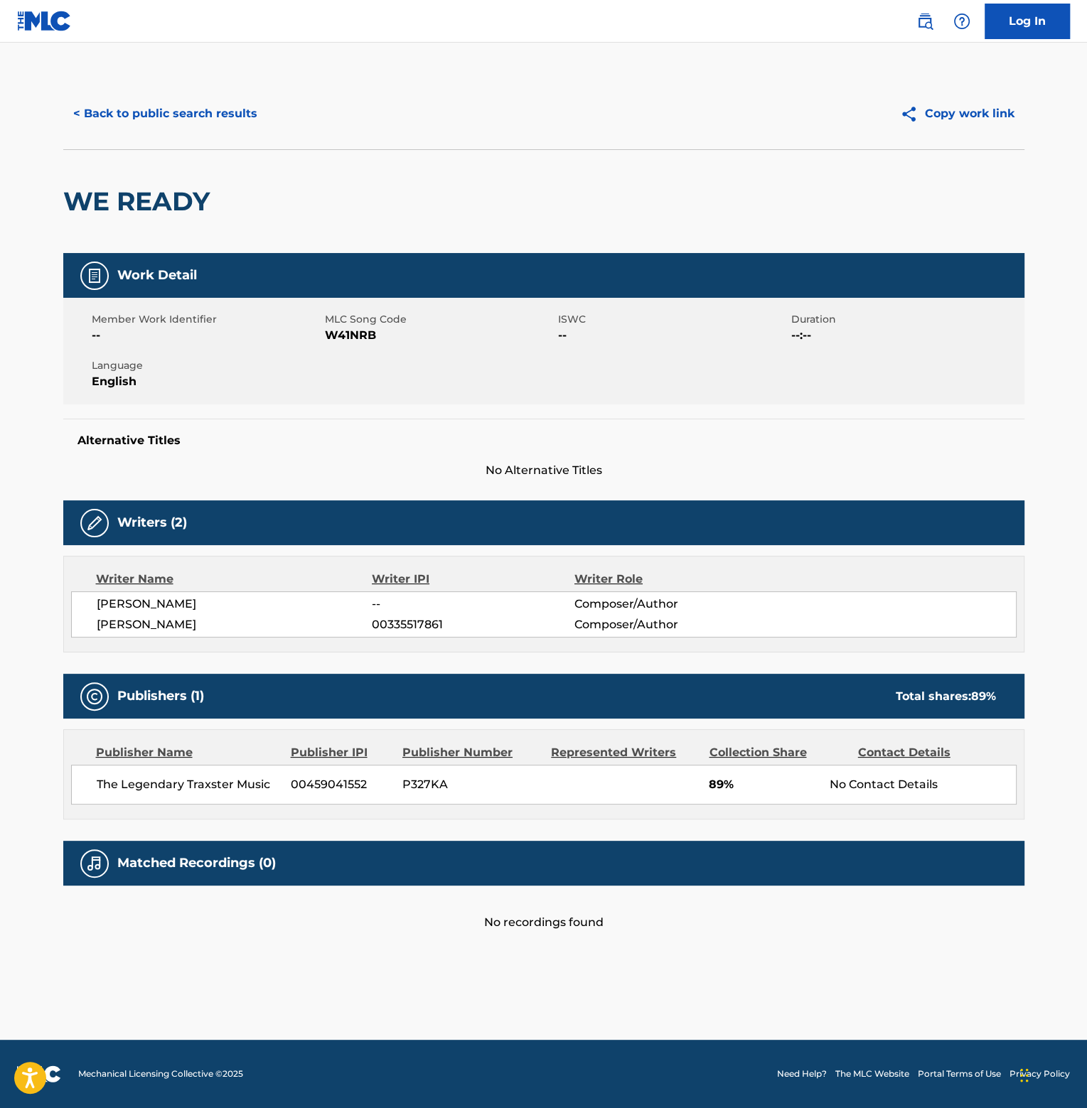
click at [154, 119] on button "< Back to public search results" at bounding box center [165, 114] width 204 height 36
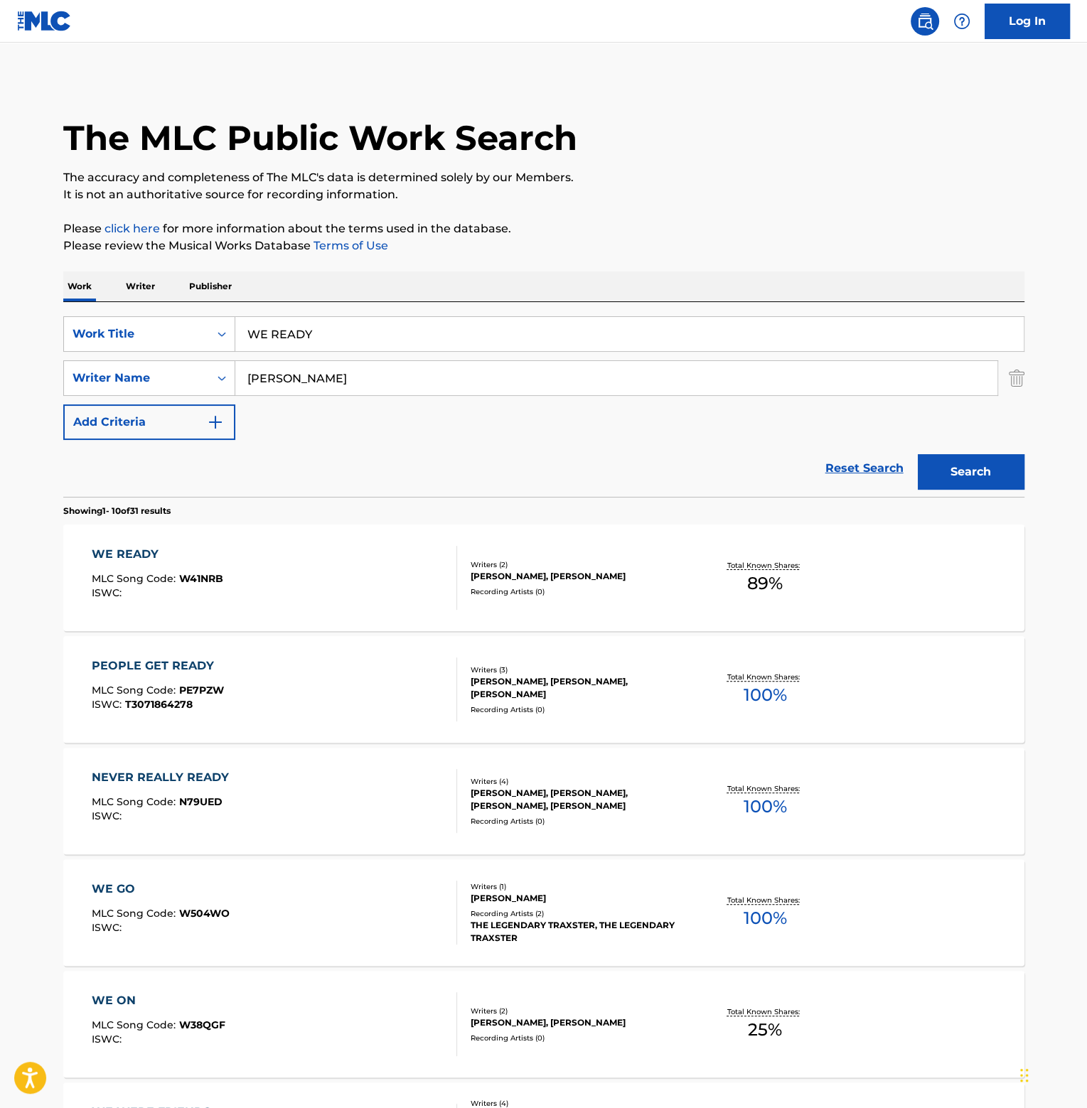
drag, startPoint x: 374, startPoint y: 345, endPoint x: -67, endPoint y: 318, distance: 441.4
click at [0, 318] on html "Accessibility Screen-Reader Guide, Feedback, and Issue Reporting | New window C…" at bounding box center [543, 554] width 1087 height 1108
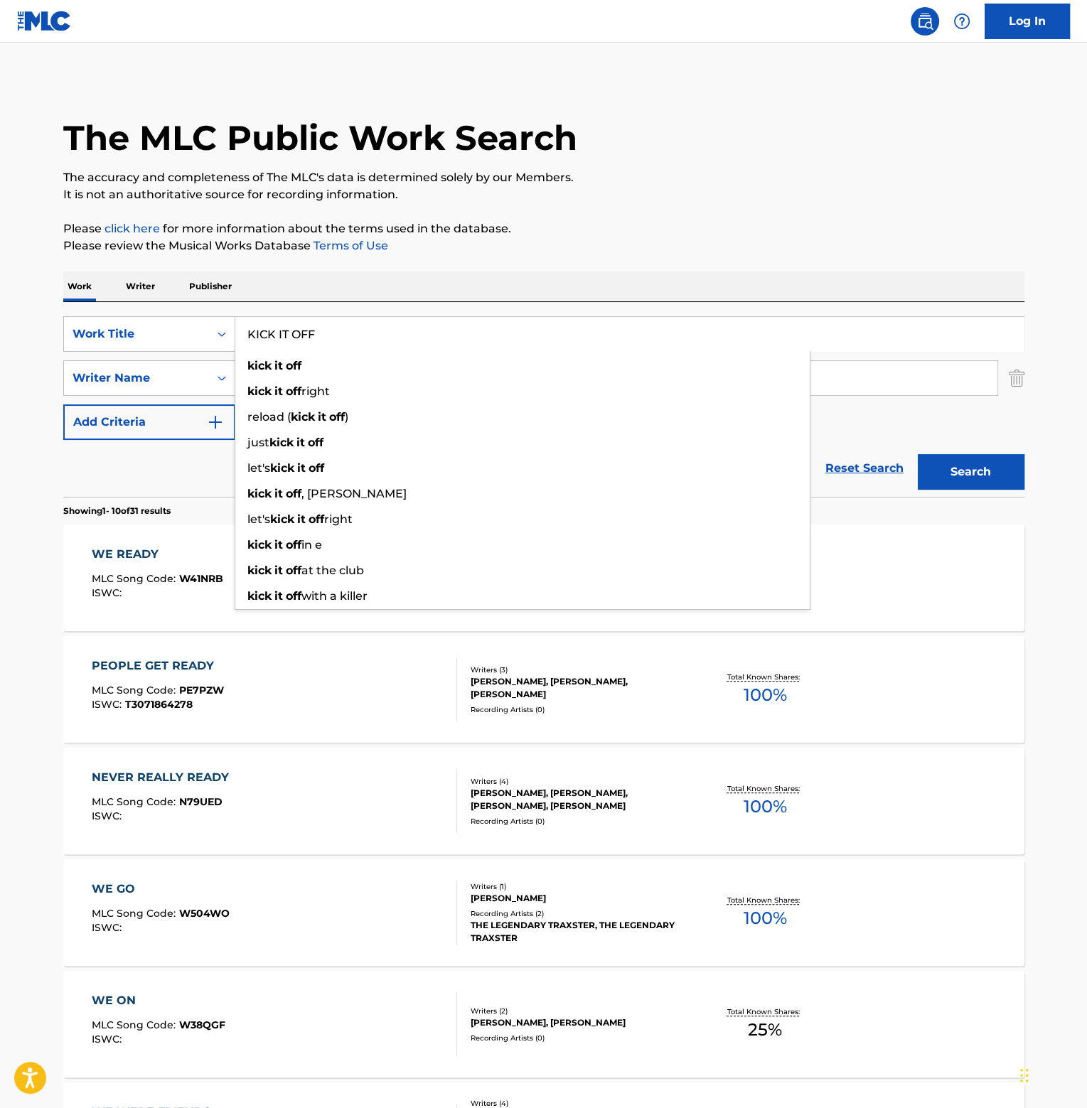
type input "KICK IT OFF"
click at [917, 454] on button "Search" at bounding box center [970, 472] width 107 height 36
